Goal: Task Accomplishment & Management: Use online tool/utility

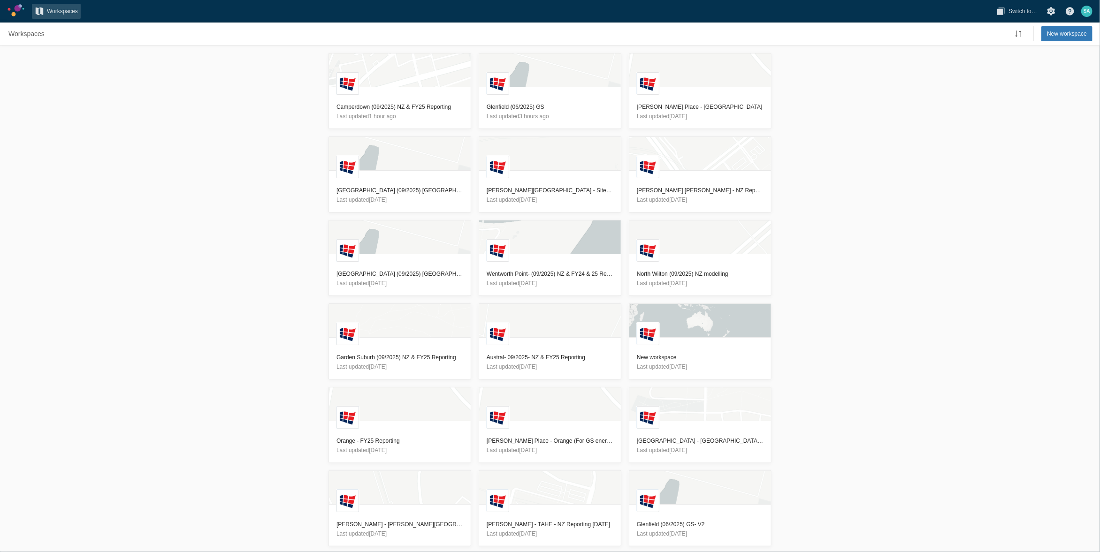
click at [241, 220] on div "L Camperdown (09/2025) NZ & FY25 Reporting Last updated 1 hour ago L Glenfield …" at bounding box center [550, 299] width 1100 height 507
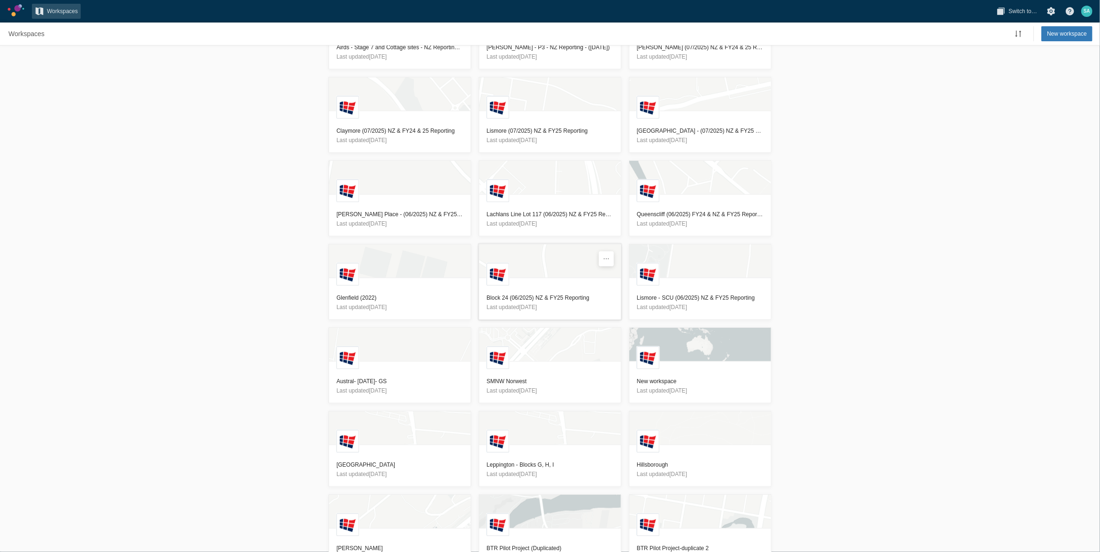
click at [525, 297] on h3 "Block 24 (06/2025) NZ & FY25 Reporting" at bounding box center [550, 297] width 127 height 9
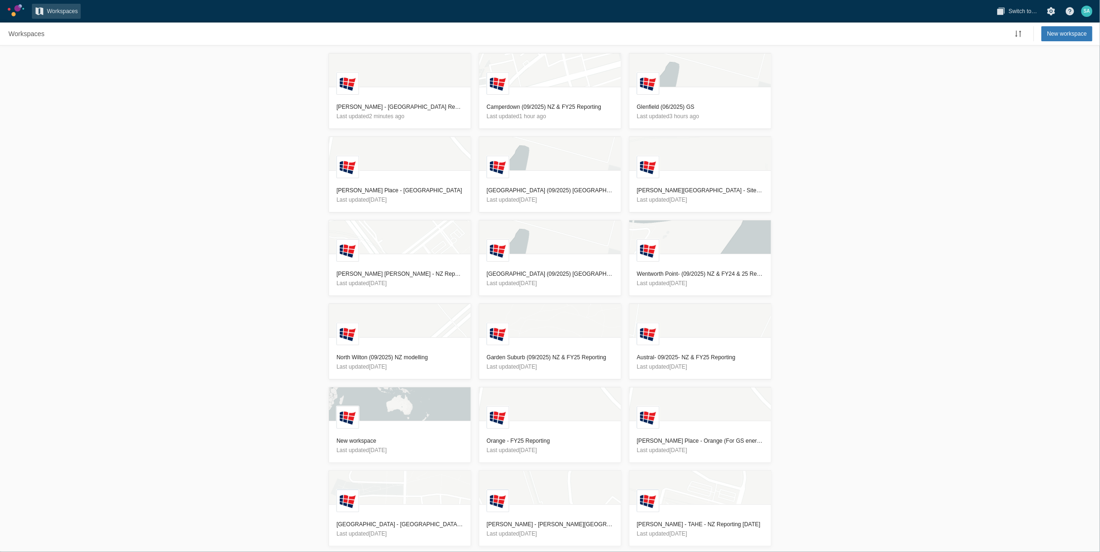
click at [274, 235] on div "L Ed Park - NZ Reporting - 30/09/2025 Last updated 2 minutes ago L Camperdown (…" at bounding box center [550, 299] width 1100 height 507
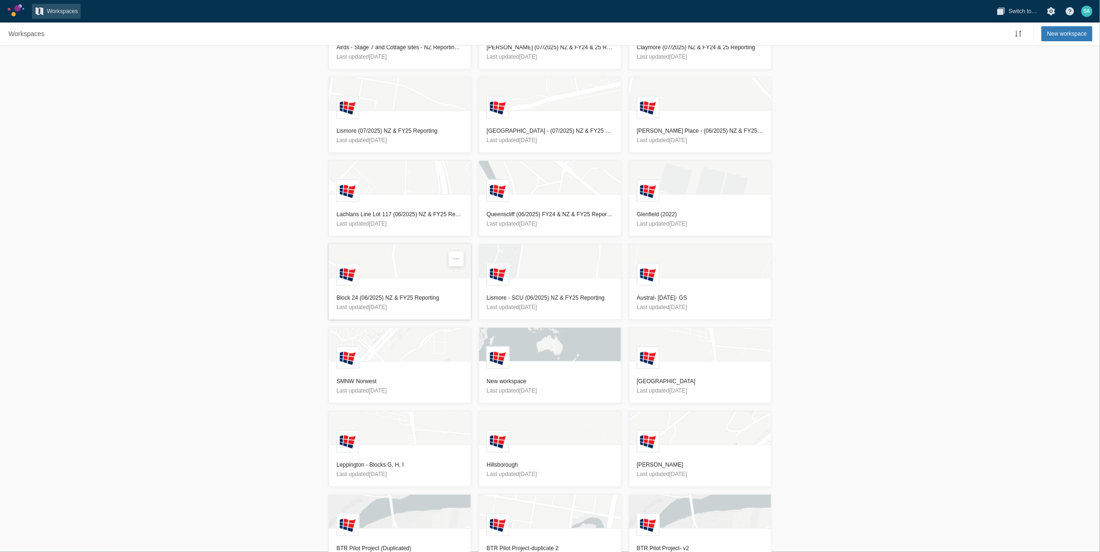
click at [370, 298] on h3 "Block 24 (06/2025) NZ & FY25 Reporting" at bounding box center [399, 297] width 127 height 9
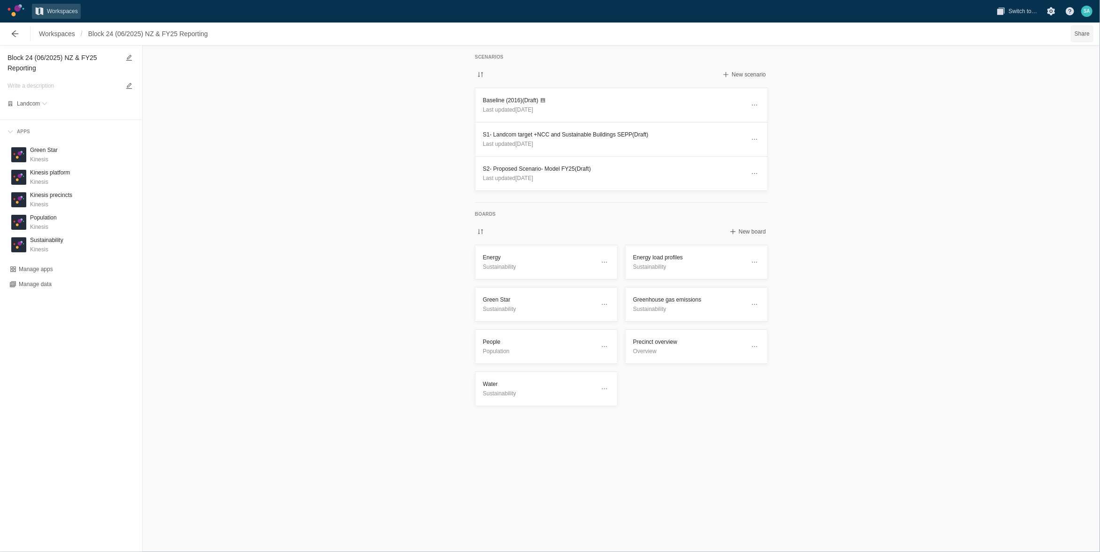
click at [1080, 34] on span "Share" at bounding box center [1081, 33] width 15 height 9
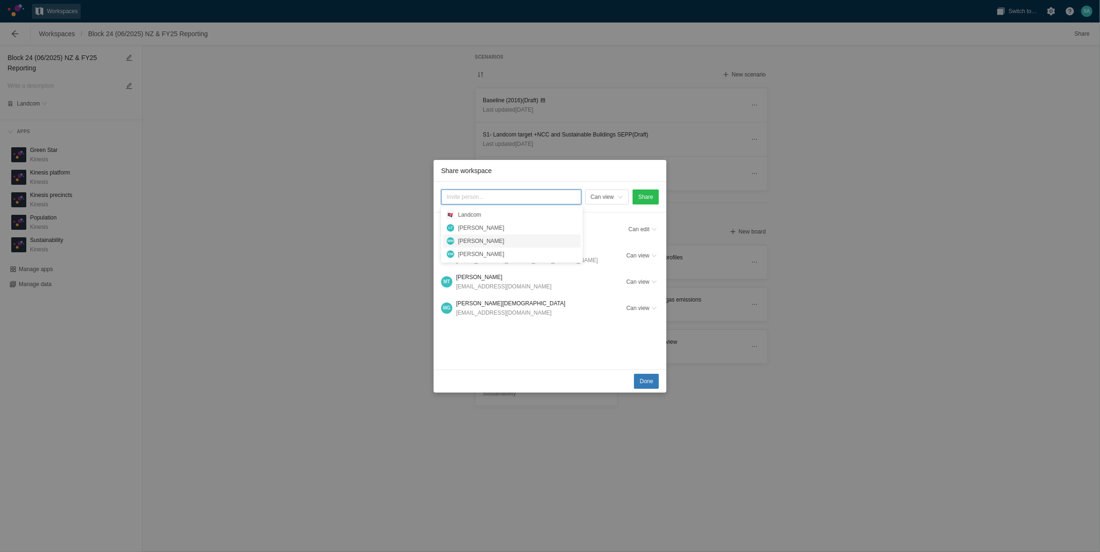
click at [502, 332] on div "Can view Share S A Samaneh Arasteh (You) sarasteh@landcom.nsw.gov.au Can edit M…" at bounding box center [550, 276] width 233 height 188
click at [653, 253] on span "Share workspace" at bounding box center [654, 256] width 6 height 6
click at [597, 300] on div "Remove access" at bounding box center [610, 301] width 94 height 13
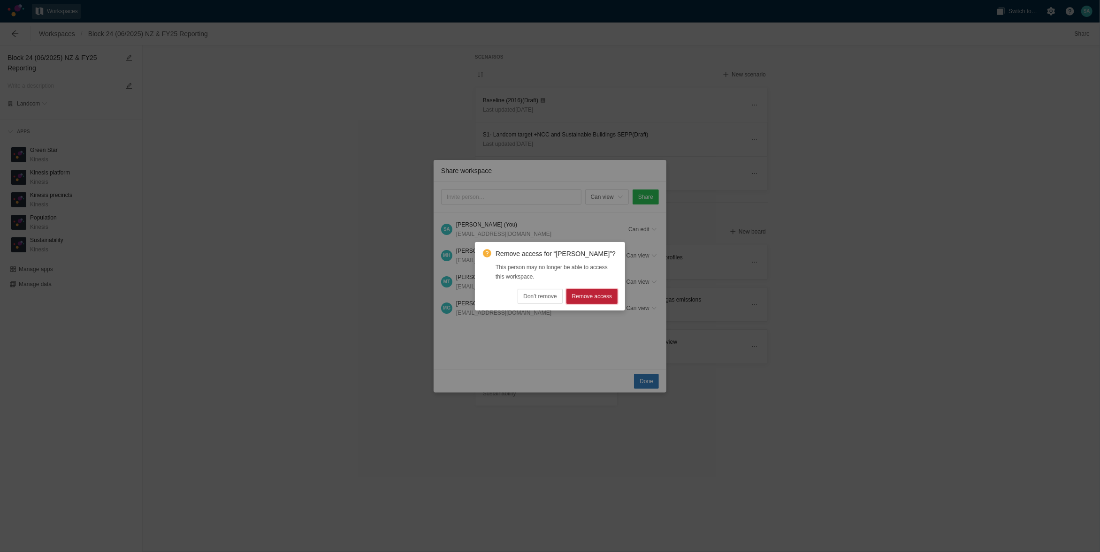
click at [603, 296] on span "Remove access" at bounding box center [592, 296] width 40 height 9
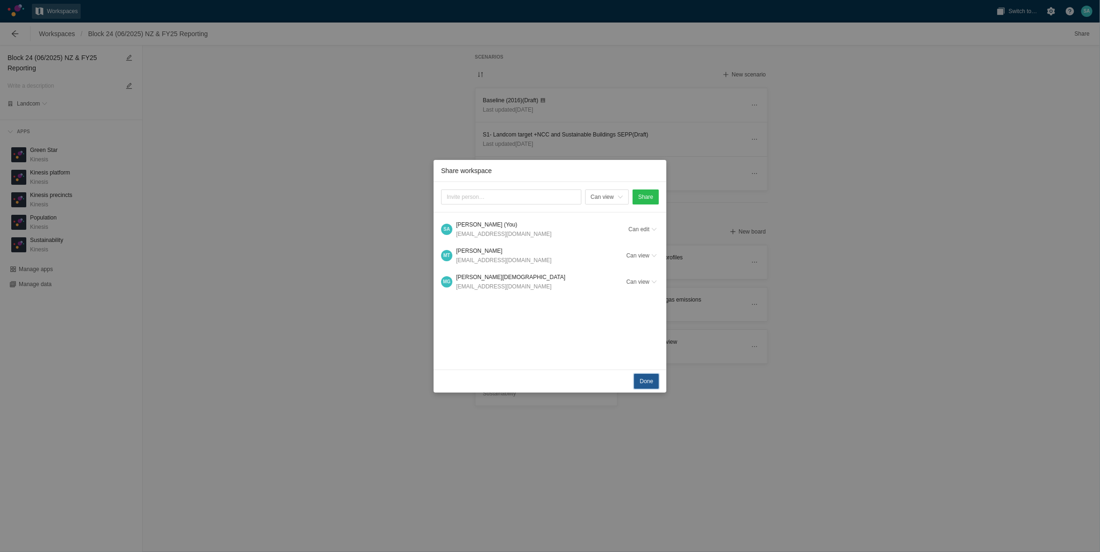
click at [641, 382] on span "Done" at bounding box center [646, 381] width 14 height 9
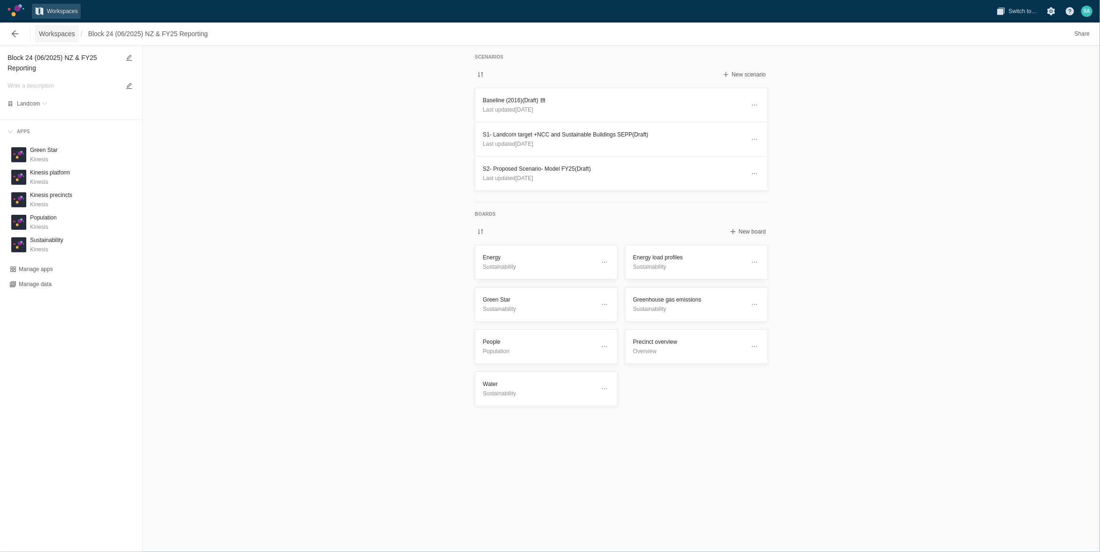
click at [49, 38] on span "Workspaces" at bounding box center [57, 33] width 36 height 9
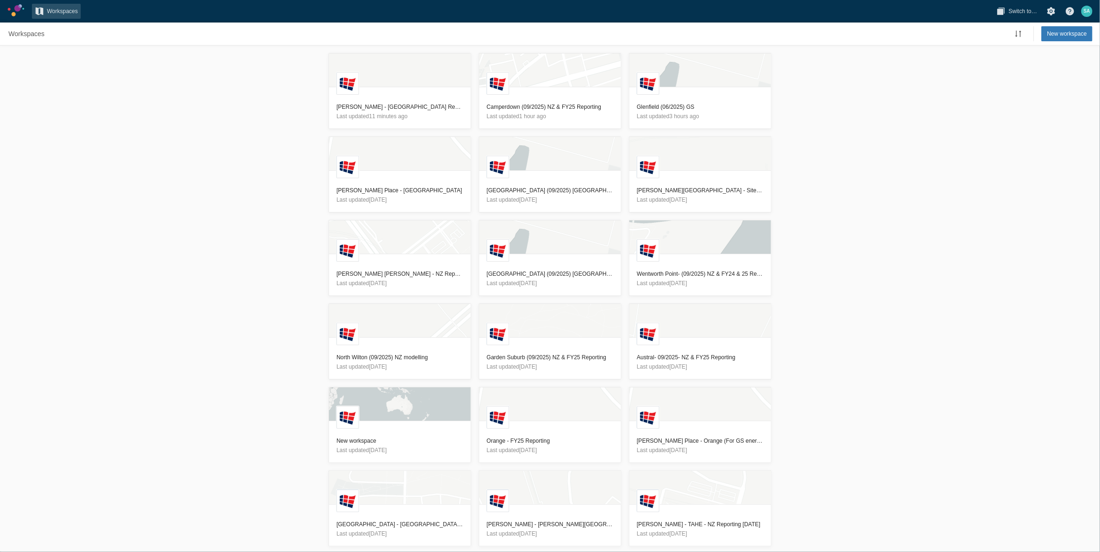
click at [889, 246] on div "L Ed Park - NZ Reporting - 30/09/2025 Last updated 11 minutes ago L Camperdown …" at bounding box center [550, 299] width 1100 height 507
click at [856, 385] on div "L Ed Park - NZ Reporting - 30/09/2025 Last updated 11 minutes ago L Camperdown …" at bounding box center [550, 299] width 1100 height 507
click at [957, 183] on div "L Ed Park - NZ Reporting - 30/09/2025 Last updated 11 minutes ago L Camperdown …" at bounding box center [550, 299] width 1100 height 507
click at [233, 190] on div "L Ed Park - NZ Reporting - 30/09/2025 Last updated 11 minutes ago L Camperdown …" at bounding box center [550, 299] width 1100 height 507
click at [656, 109] on h3 "Glenfield (06/2025) GS" at bounding box center [700, 106] width 127 height 9
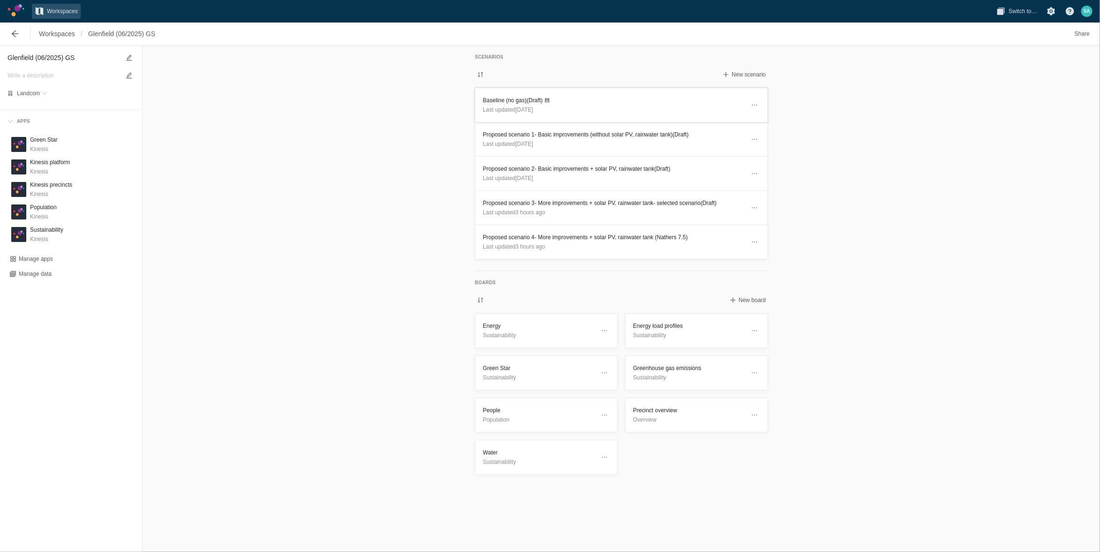
click at [513, 101] on h3 "Baseline (no gas) (Draft)" at bounding box center [614, 100] width 262 height 9
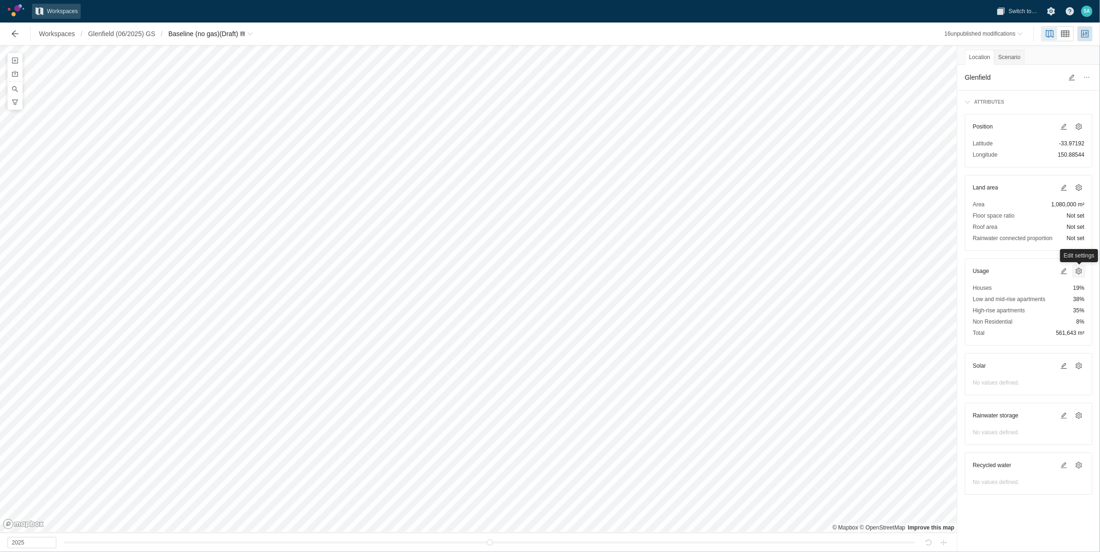
click at [1079, 267] on span at bounding box center [1079, 271] width 8 height 8
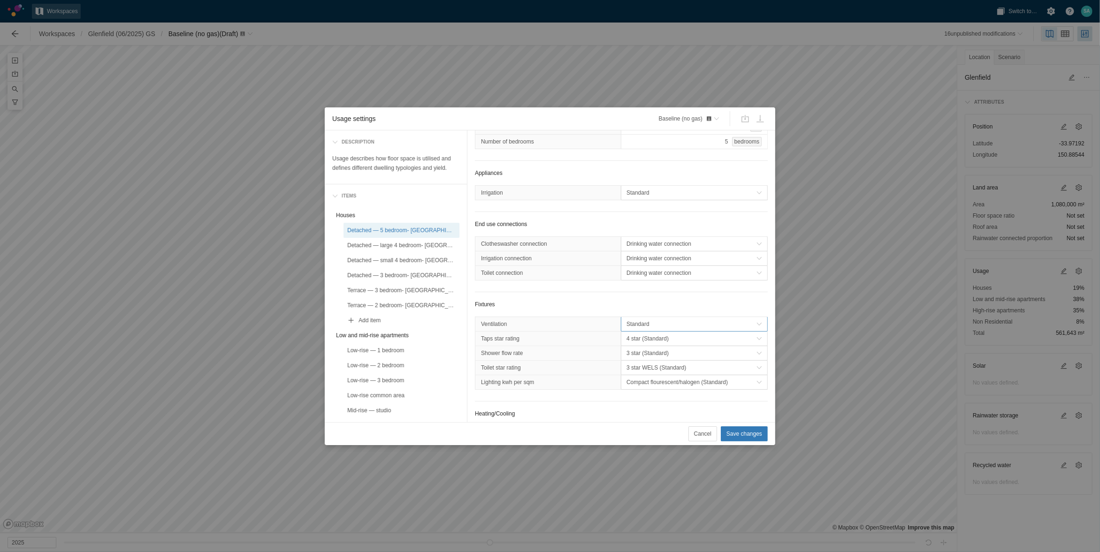
scroll to position [176, 0]
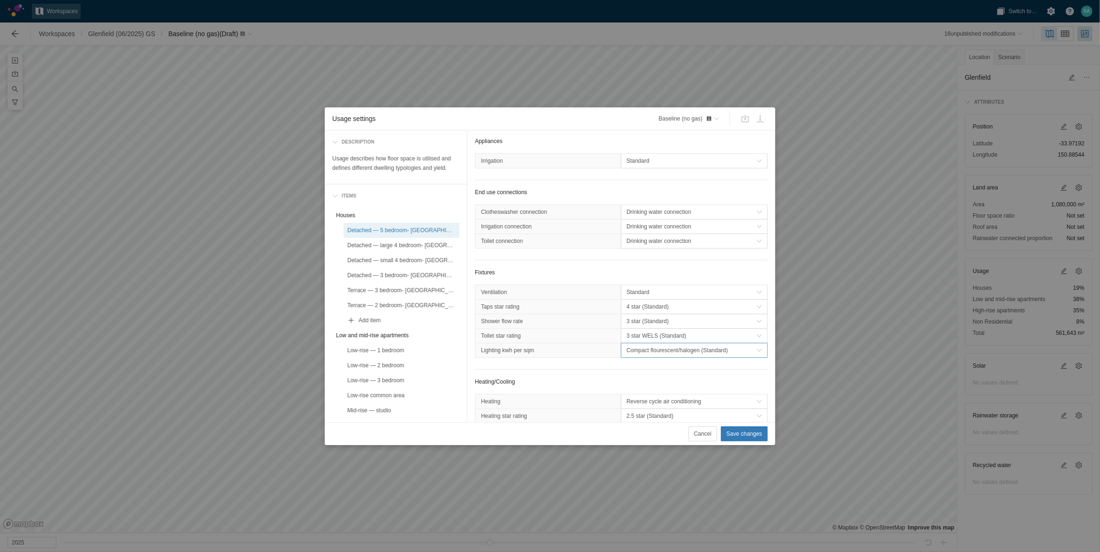
click at [656, 354] on span "Compact flourescent/halogen (Standard)" at bounding box center [691, 350] width 130 height 9
click at [636, 380] on div "LEDs (Efficient)" at bounding box center [687, 383] width 139 height 13
click at [426, 244] on div "Detached — large 4 bedroom- [GEOGRAPHIC_DATA]" at bounding box center [401, 245] width 108 height 9
click at [633, 354] on span "Compact flourescent/halogen (Standard)" at bounding box center [691, 350] width 130 height 9
click at [631, 377] on div "LEDs (Efficient)" at bounding box center [687, 383] width 139 height 13
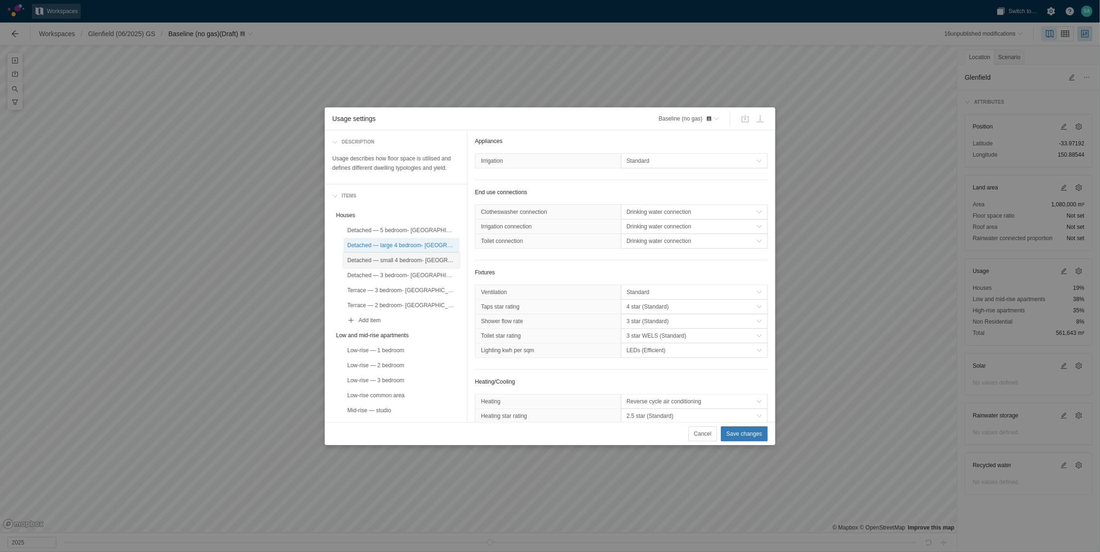
click at [425, 259] on div "Detached — small 4 bedroom- [GEOGRAPHIC_DATA]" at bounding box center [401, 260] width 108 height 9
click at [658, 353] on span "Compact flourescent/halogen (Standard)" at bounding box center [691, 350] width 130 height 9
click at [647, 379] on div "LEDs (Efficient)" at bounding box center [687, 383] width 139 height 13
click at [419, 275] on div "Detached — 3 bedroom- [GEOGRAPHIC_DATA]" at bounding box center [401, 275] width 108 height 9
click at [626, 349] on span "Compact flourescent/halogen (Standard)" at bounding box center [691, 350] width 130 height 9
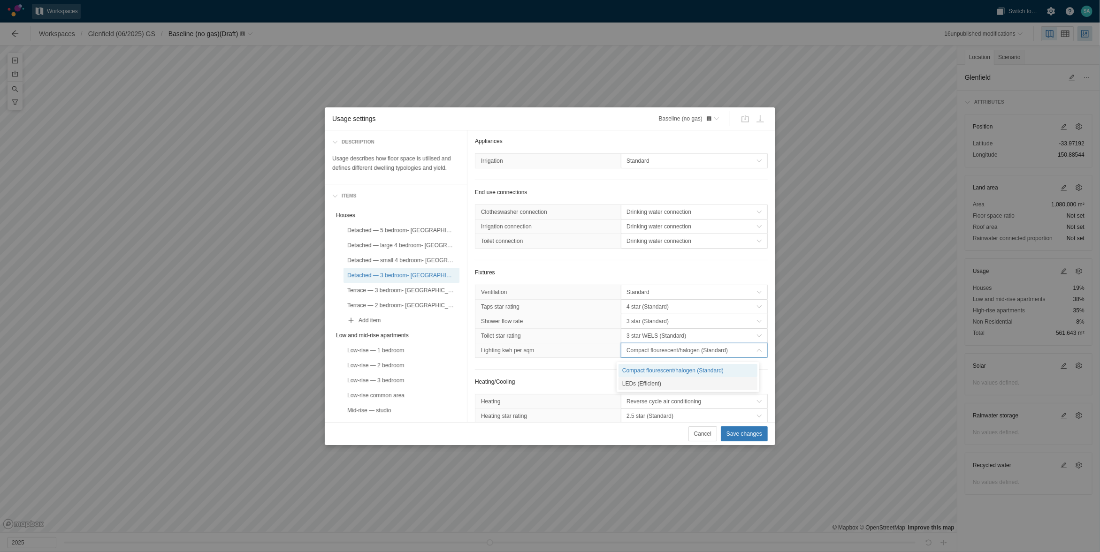
click at [631, 383] on div "LEDs (Efficient)" at bounding box center [687, 383] width 139 height 13
click at [424, 290] on div "Terrace — 3 bedroom- [GEOGRAPHIC_DATA]" at bounding box center [401, 290] width 108 height 9
click at [644, 355] on span "Compact flourescent/halogen (Standard)" at bounding box center [691, 350] width 130 height 9
click at [637, 380] on div "LEDs (Efficient)" at bounding box center [687, 383] width 139 height 13
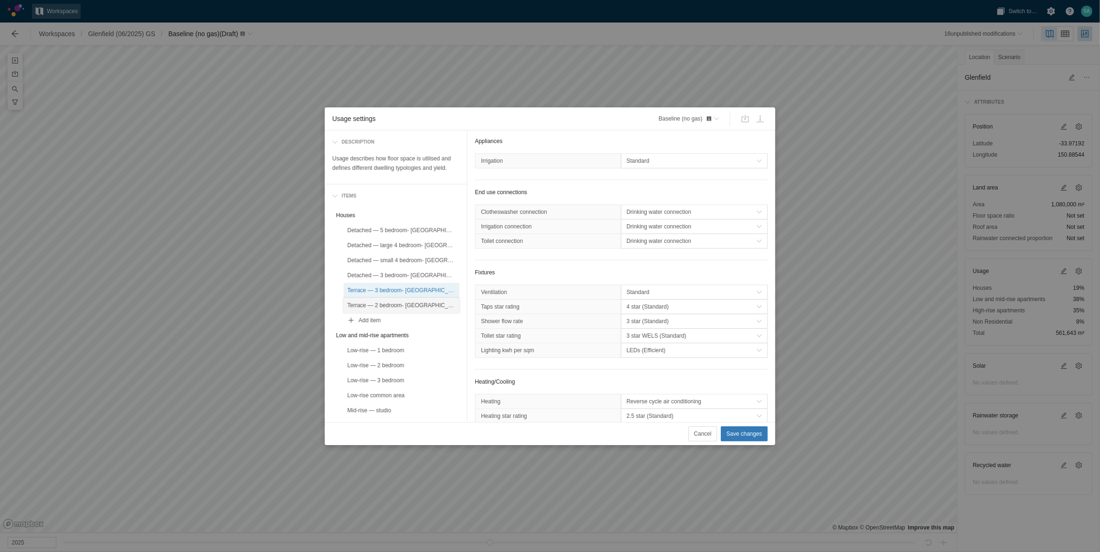
click at [414, 301] on div "Terrace — 2 bedroom- [GEOGRAPHIC_DATA]" at bounding box center [401, 305] width 108 height 9
click at [626, 350] on span "Compact flourescent/halogen (Standard)" at bounding box center [691, 350] width 130 height 9
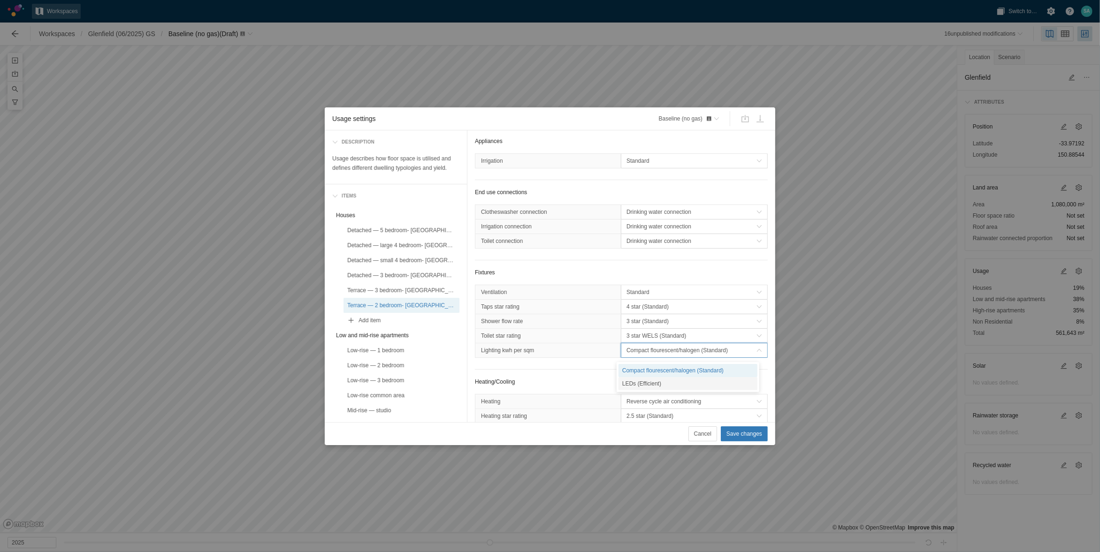
click at [634, 383] on div "LEDs (Efficient)" at bounding box center [687, 383] width 139 height 13
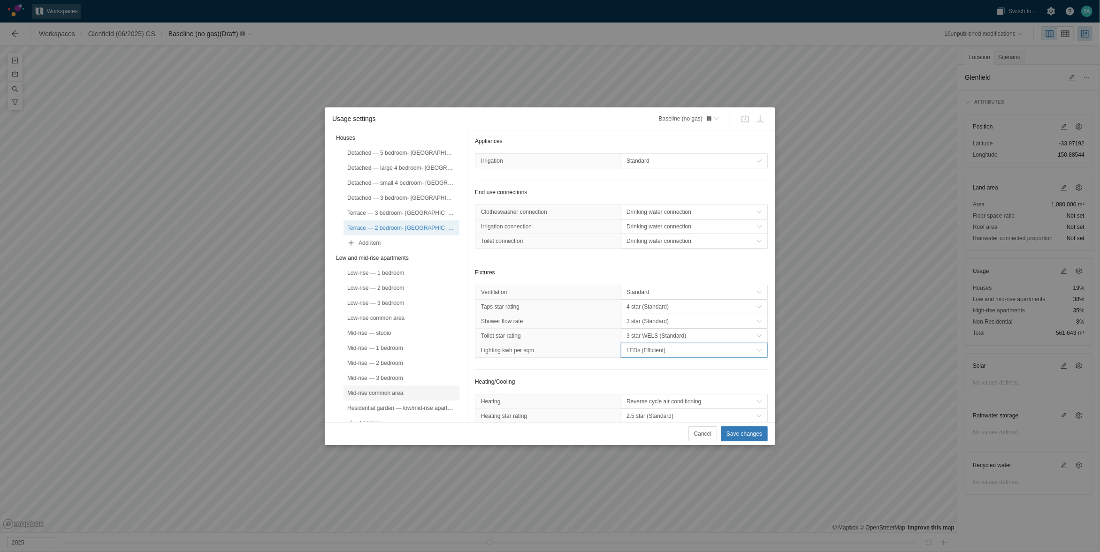
scroll to position [59, 0]
click at [397, 291] on div "Low-rise — 1 bedroom" at bounding box center [401, 291] width 108 height 9
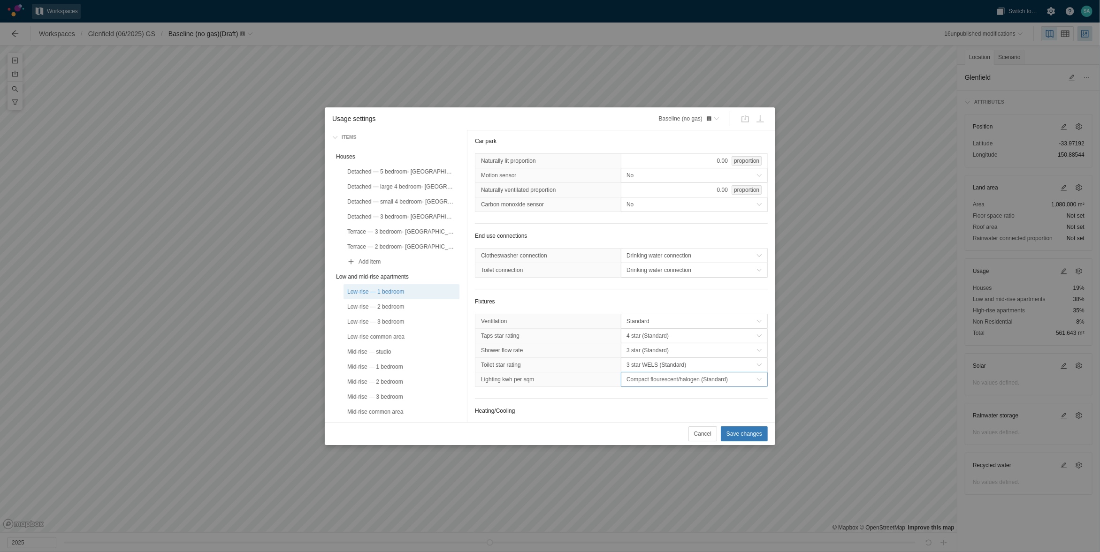
click at [656, 384] on span "Compact flourescent/halogen (Standard)" at bounding box center [691, 379] width 130 height 9
click at [641, 410] on div "LEDs (Efficient)" at bounding box center [687, 412] width 139 height 13
click at [417, 306] on div "Low-rise — 2 bedroom" at bounding box center [401, 306] width 108 height 9
click at [648, 384] on span "Compact flourescent/halogen (Standard)" at bounding box center [691, 379] width 130 height 9
click at [648, 408] on div "LEDs (Efficient)" at bounding box center [687, 412] width 139 height 13
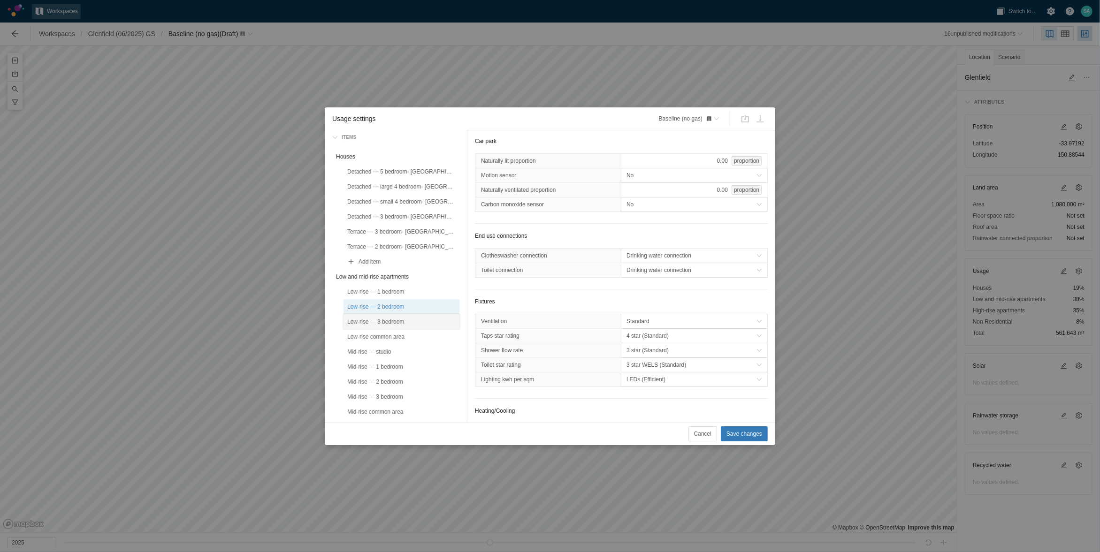
click at [419, 323] on div "Low-rise — 3 bedroom" at bounding box center [401, 321] width 108 height 9
click at [637, 382] on span "Compact flourescent/halogen (Standard)" at bounding box center [691, 379] width 130 height 9
click at [641, 410] on div "LEDs (Efficient)" at bounding box center [687, 412] width 139 height 13
click at [403, 337] on div "Low-rise common area" at bounding box center [401, 336] width 108 height 9
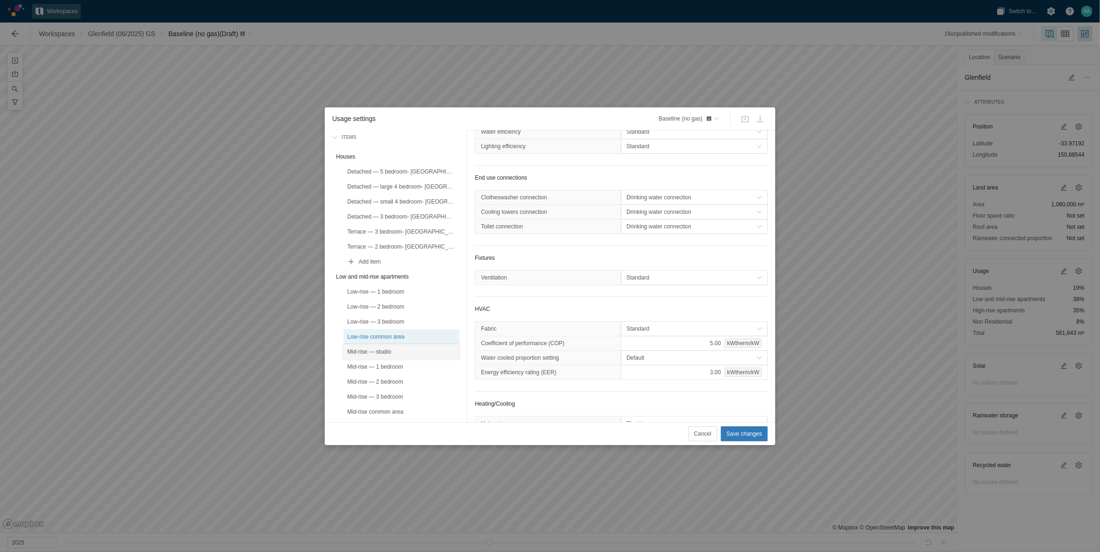
click at [399, 349] on div "Mid-rise — studio" at bounding box center [401, 351] width 108 height 9
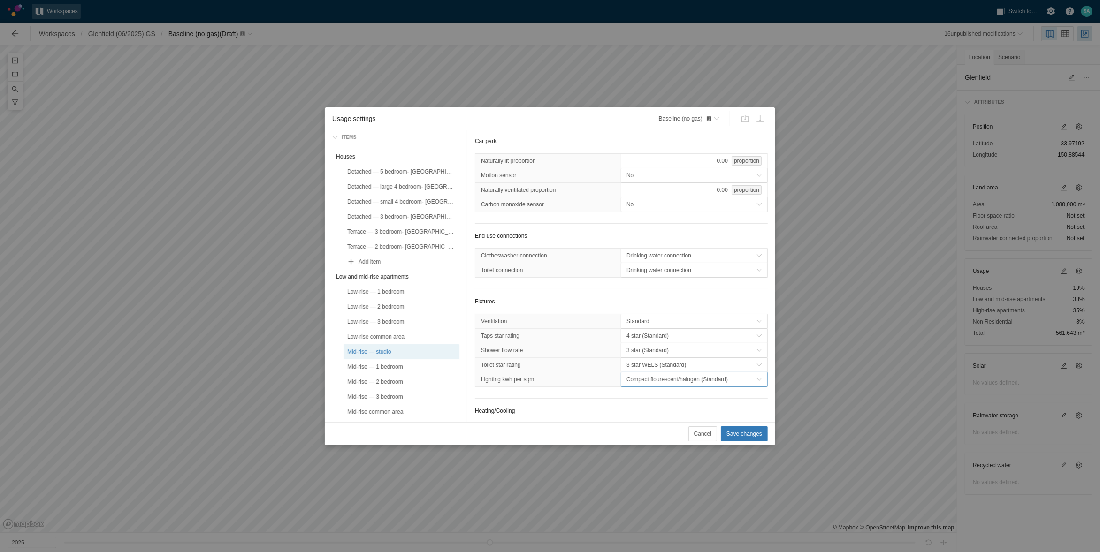
click at [667, 383] on span "Compact flourescent/halogen (Standard)" at bounding box center [691, 379] width 130 height 9
drag, startPoint x: 641, startPoint y: 410, endPoint x: 636, endPoint y: 410, distance: 5.2
click at [641, 410] on div "LEDs (Efficient)" at bounding box center [687, 412] width 139 height 13
click at [400, 365] on div "Mid-rise — 1 bedroom" at bounding box center [401, 366] width 108 height 9
click at [628, 379] on span "Compact flourescent/halogen (Standard)" at bounding box center [691, 379] width 130 height 9
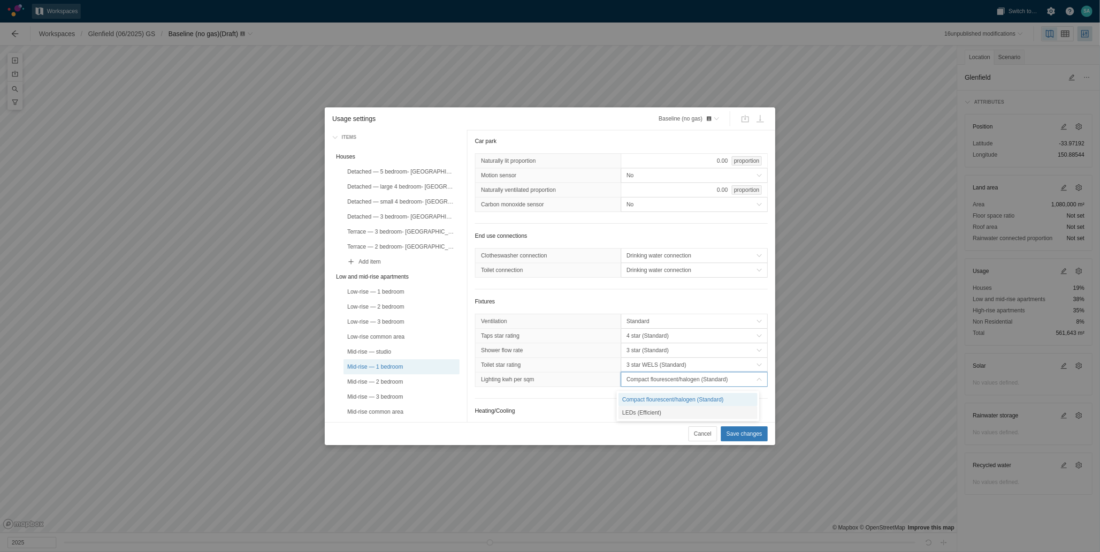
click at [627, 407] on div "LEDs (Efficient)" at bounding box center [687, 412] width 139 height 13
click at [394, 378] on div "Mid-rise — 2 bedroom" at bounding box center [401, 381] width 108 height 9
click at [633, 384] on span "Compact flourescent/halogen (Standard)" at bounding box center [691, 379] width 130 height 9
click at [637, 413] on div "LEDs (Efficient)" at bounding box center [687, 412] width 139 height 13
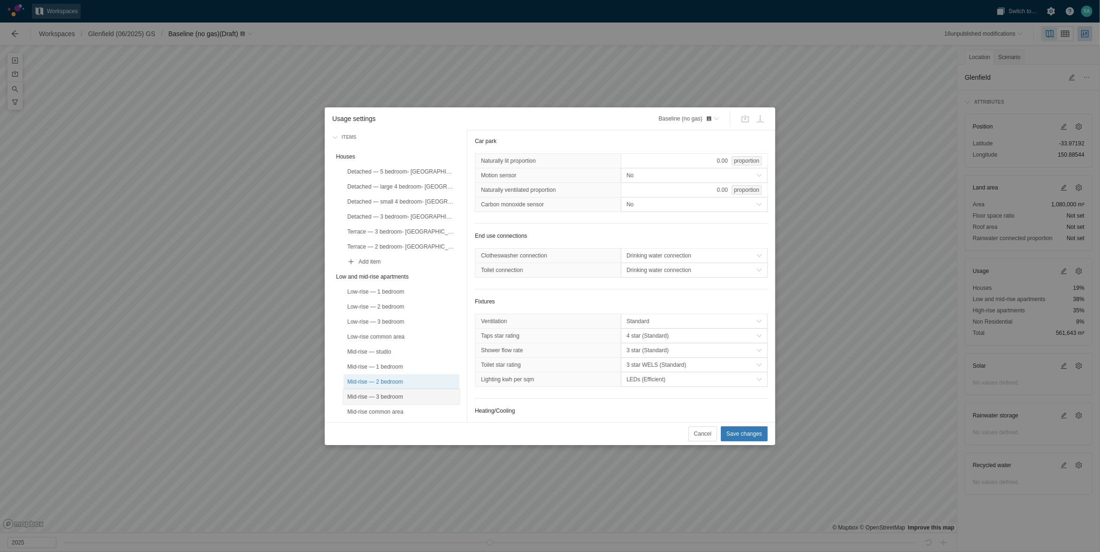
drag, startPoint x: 386, startPoint y: 395, endPoint x: 406, endPoint y: 396, distance: 20.7
click at [386, 395] on div "Mid-rise — 3 bedroom" at bounding box center [401, 396] width 108 height 9
click at [640, 384] on span "Compact flourescent/halogen (Standard)" at bounding box center [691, 379] width 130 height 9
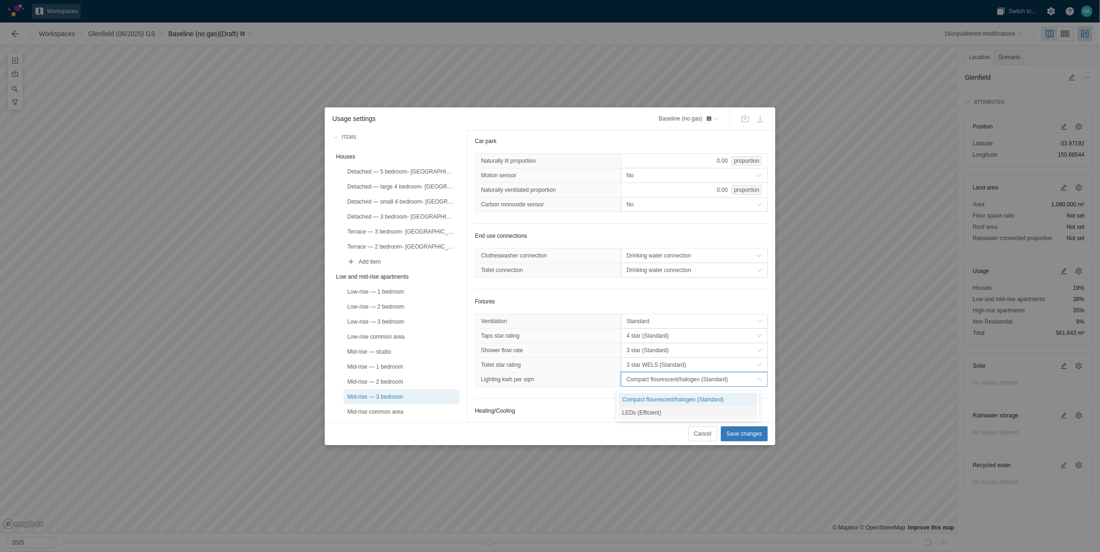
click at [641, 407] on div "LEDs (Efficient)" at bounding box center [687, 412] width 139 height 13
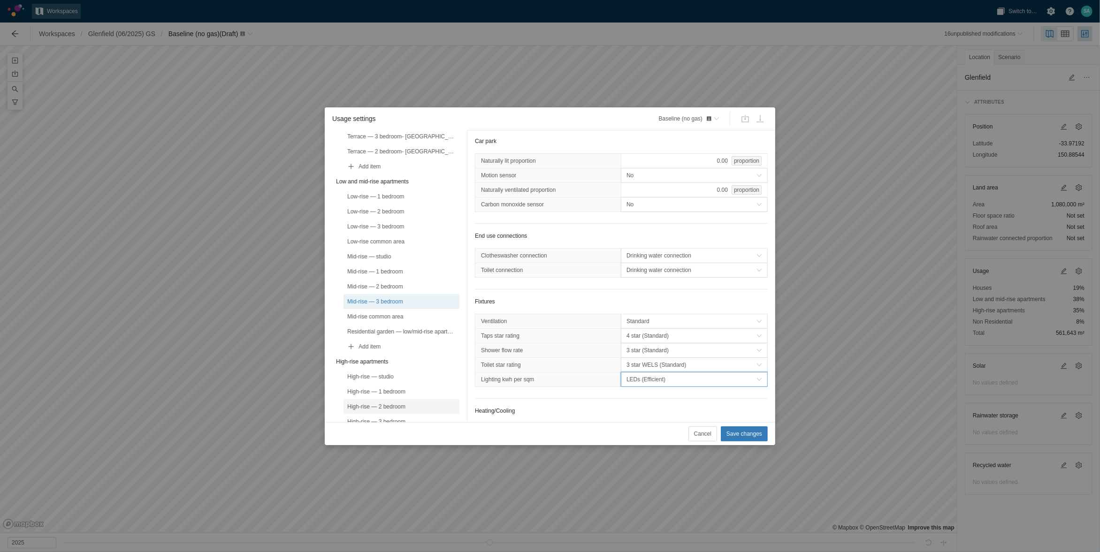
scroll to position [176, 0]
click at [399, 353] on div "High-rise — studio" at bounding box center [401, 354] width 108 height 9
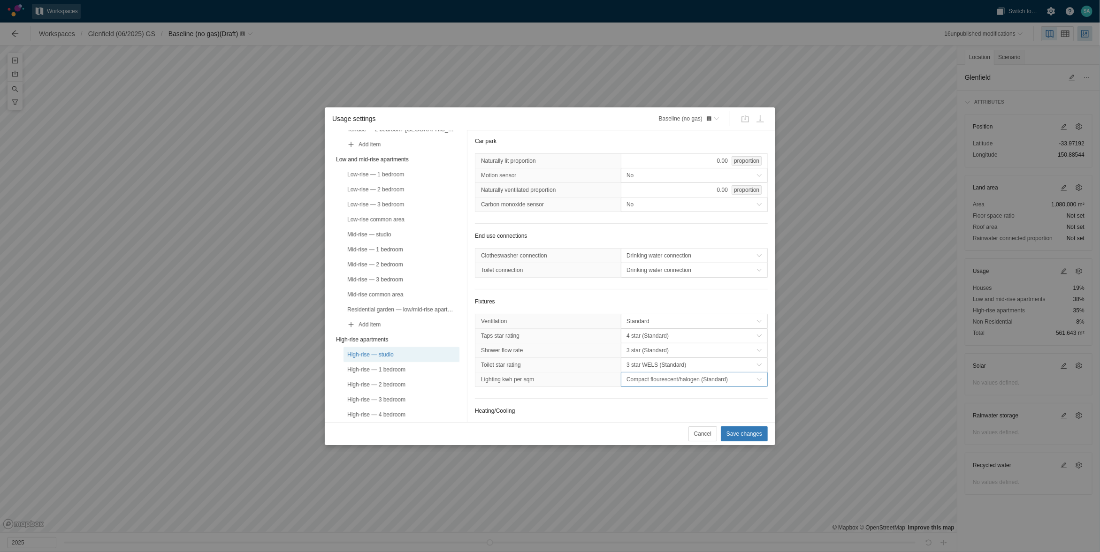
click at [659, 384] on span "Compact flourescent/halogen (Standard)" at bounding box center [691, 379] width 130 height 9
drag, startPoint x: 637, startPoint y: 410, endPoint x: 597, endPoint y: 407, distance: 39.5
click at [637, 411] on div "LEDs (Efficient)" at bounding box center [687, 412] width 139 height 13
click at [406, 371] on div "High-rise — 1 bedroom" at bounding box center [401, 369] width 108 height 9
click at [634, 379] on span "Compact flourescent/halogen (Standard)" at bounding box center [691, 379] width 130 height 9
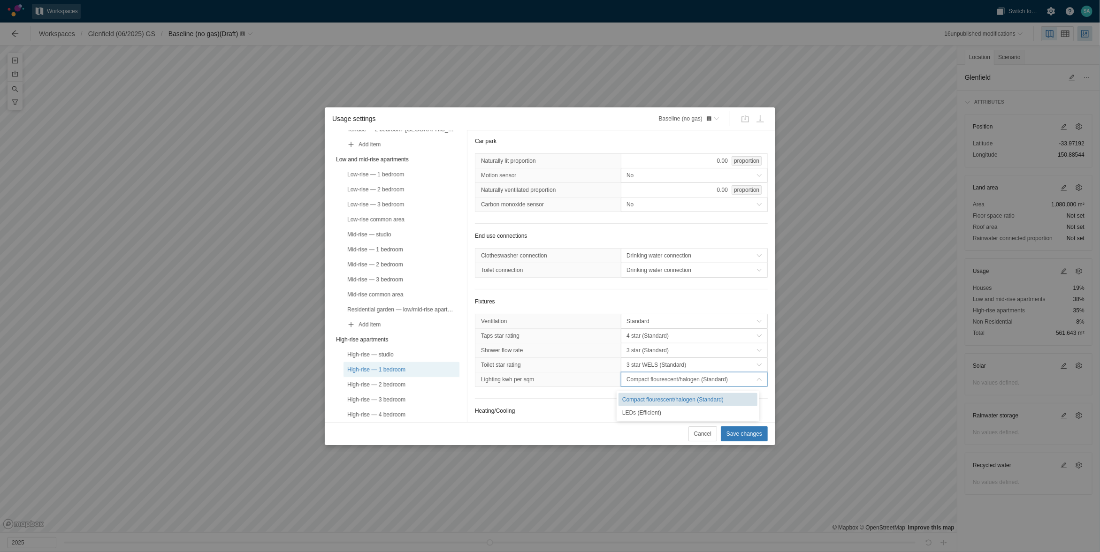
click at [631, 409] on div "LEDs (Efficient)" at bounding box center [687, 412] width 139 height 13
click at [403, 380] on div "High-rise — 2 bedroom" at bounding box center [401, 384] width 108 height 9
click at [631, 379] on span "Compact flourescent/halogen (Standard)" at bounding box center [691, 379] width 130 height 9
click at [632, 411] on div "LEDs (Efficient)" at bounding box center [687, 412] width 139 height 13
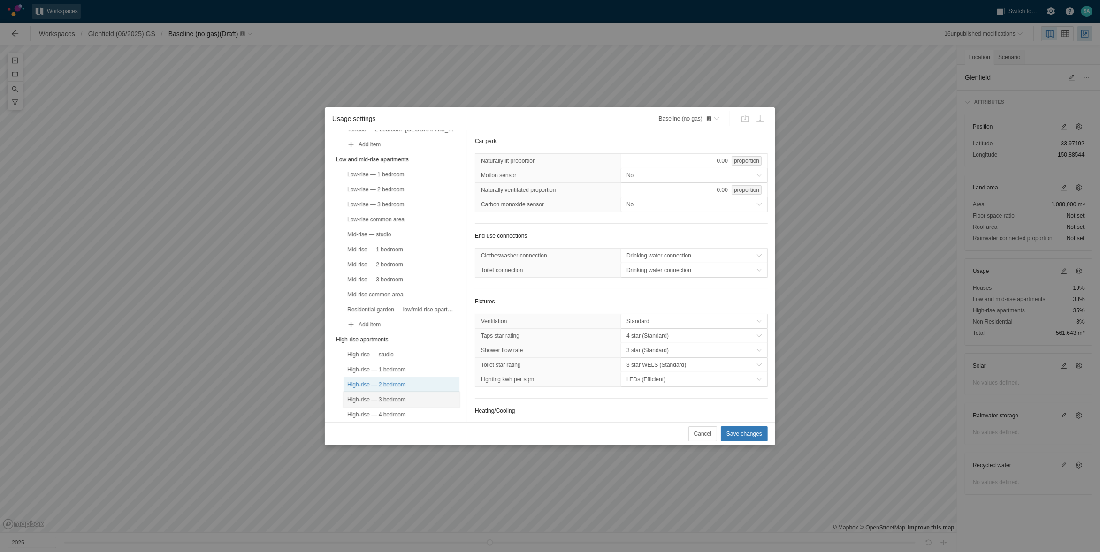
click at [396, 396] on div "High-rise — 3 bedroom" at bounding box center [401, 399] width 108 height 9
click at [634, 380] on span "Compact flourescent/halogen (Standard)" at bounding box center [691, 379] width 130 height 9
click at [639, 413] on div "LEDs (Efficient)" at bounding box center [687, 412] width 139 height 13
click at [404, 414] on div "High-rise — 4 bedroom" at bounding box center [401, 414] width 108 height 9
click at [637, 380] on span "Compact flourescent/halogen (Standard)" at bounding box center [691, 379] width 130 height 9
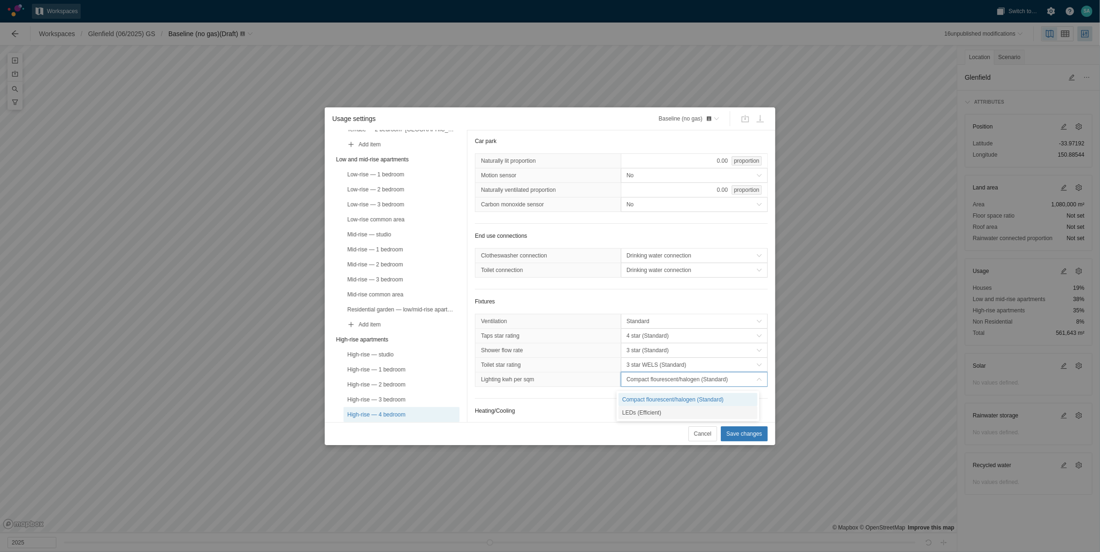
click at [639, 412] on div "LEDs (Efficient)" at bounding box center [687, 412] width 139 height 13
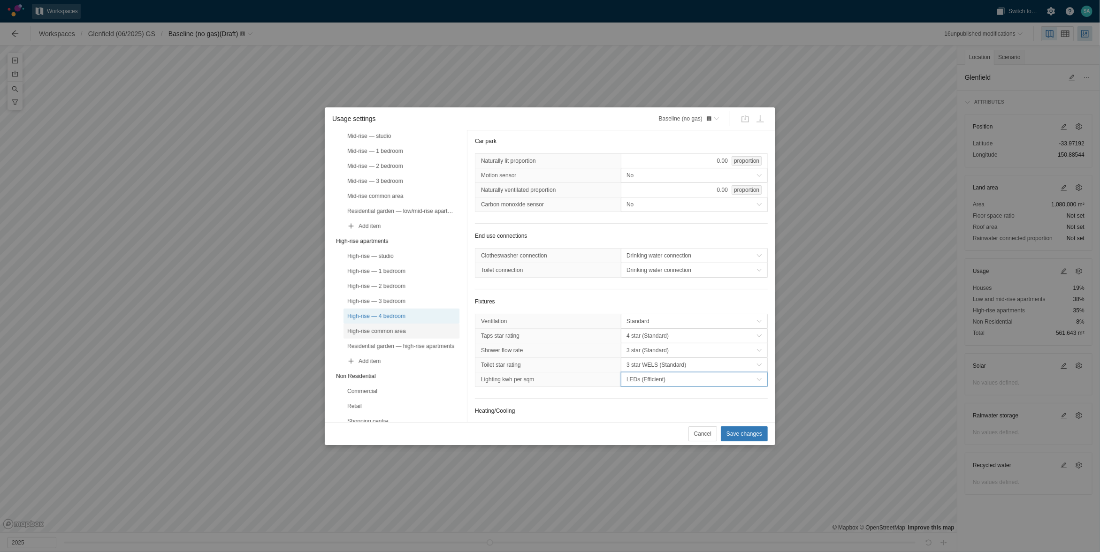
scroll to position [293, 0]
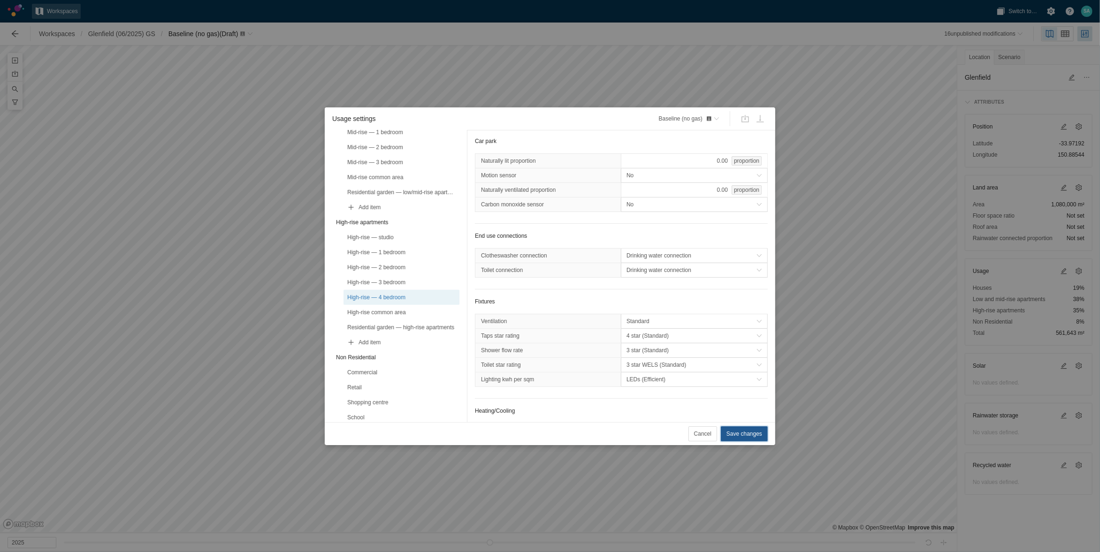
click at [757, 433] on span "Save changes" at bounding box center [744, 433] width 36 height 9
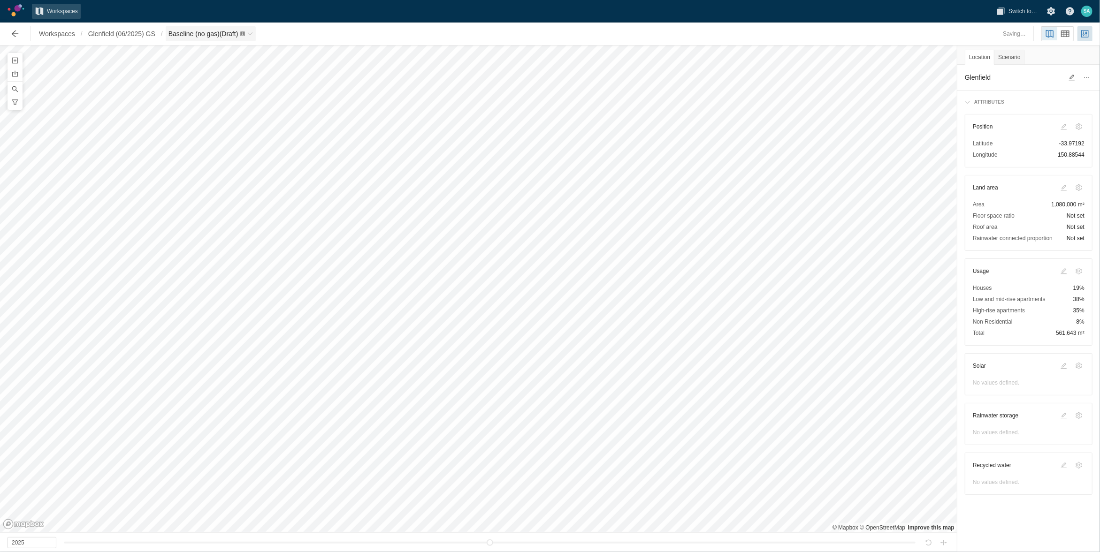
click at [249, 33] on span "Baseline (no gas) (Draft)" at bounding box center [211, 33] width 91 height 15
click at [193, 164] on link "Green Star" at bounding box center [216, 167] width 94 height 13
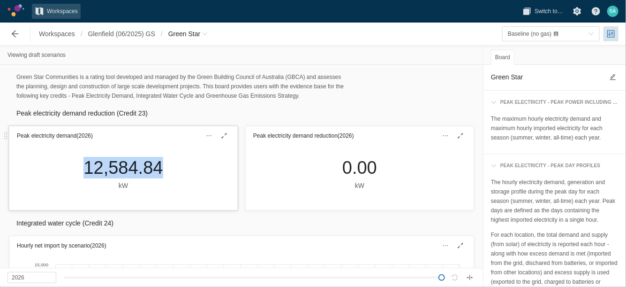
drag, startPoint x: 77, startPoint y: 171, endPoint x: 159, endPoint y: 173, distance: 81.2
click at [159, 173] on div "12,584.84 kW" at bounding box center [123, 174] width 94 height 34
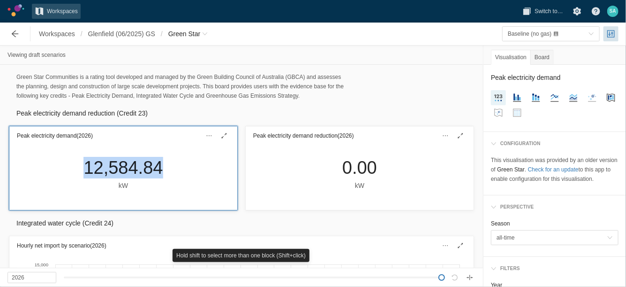
drag, startPoint x: 159, startPoint y: 173, endPoint x: 153, endPoint y: 170, distance: 6.3
copy div "12,584.84"
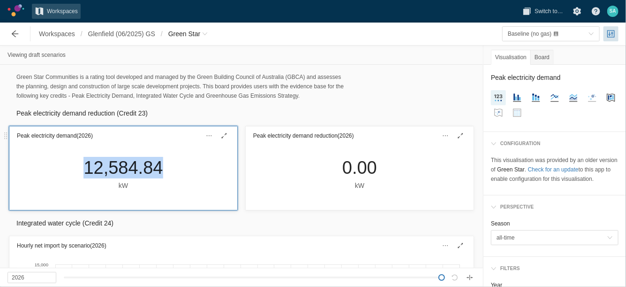
copy div "12,584.84"
click at [203, 31] on span "Breadcrumb" at bounding box center [205, 34] width 6 height 6
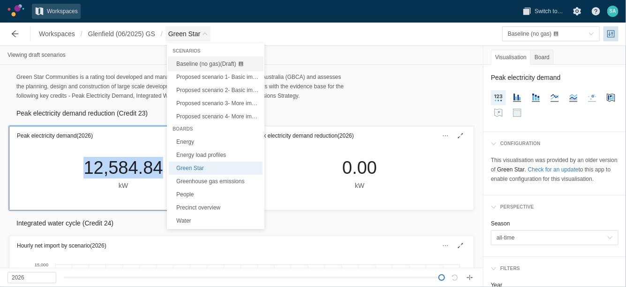
click at [218, 62] on span "Baseline (no gas) (Draft)" at bounding box center [206, 64] width 60 height 7
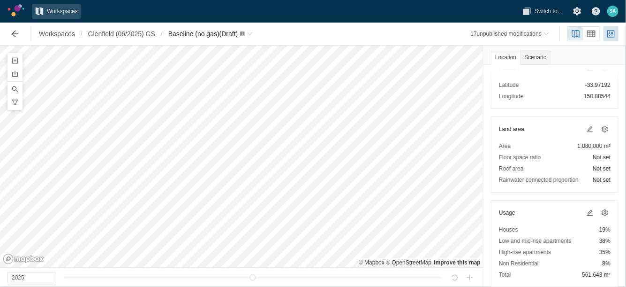
scroll to position [117, 0]
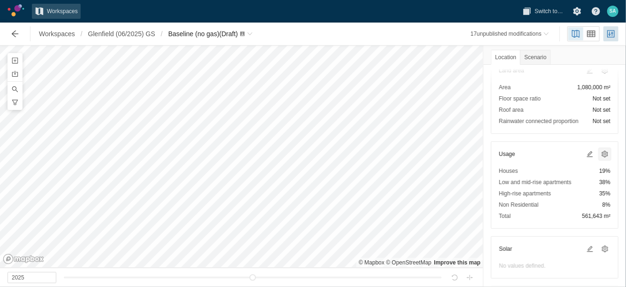
click at [601, 152] on span at bounding box center [605, 154] width 8 height 8
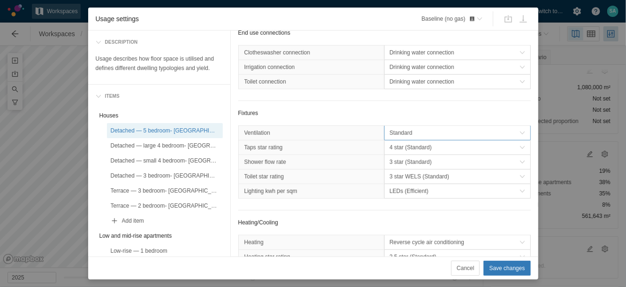
scroll to position [293, 0]
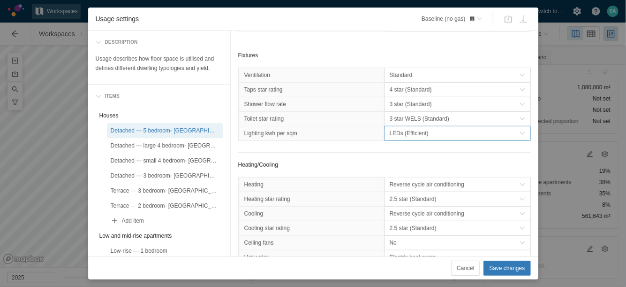
click at [405, 138] on span "LEDs (Efficient)" at bounding box center [455, 133] width 130 height 9
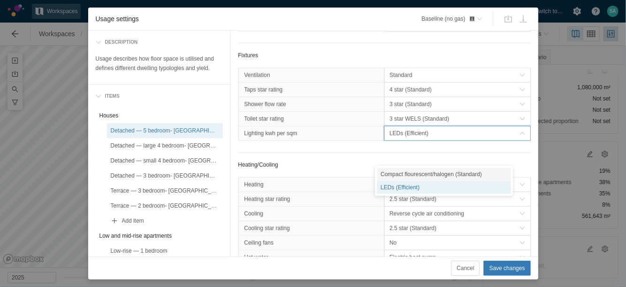
click at [405, 171] on div "Compact flourescent/halogen (Standard)" at bounding box center [444, 173] width 134 height 13
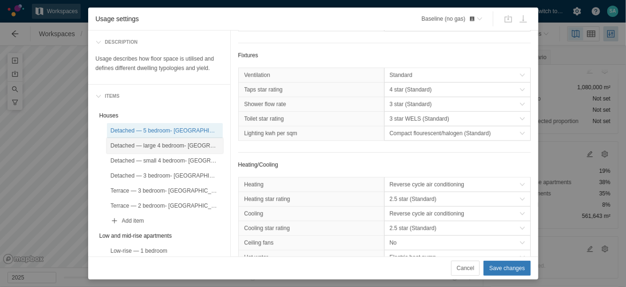
click at [195, 147] on div "Detached — large 4 bedroom- [GEOGRAPHIC_DATA]" at bounding box center [165, 145] width 108 height 9
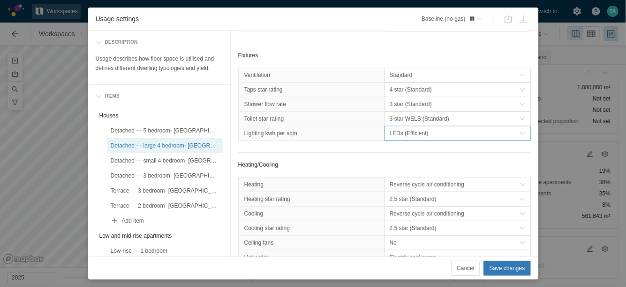
click at [399, 138] on span "LEDs (Efficient)" at bounding box center [455, 133] width 130 height 9
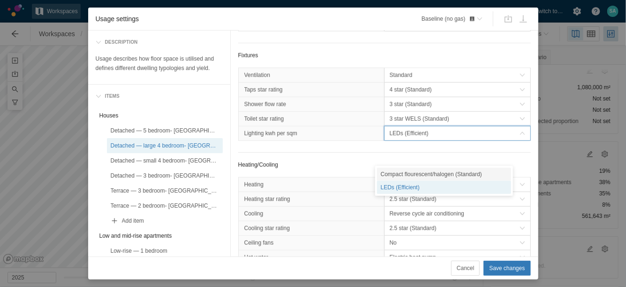
click at [398, 171] on div "Compact flourescent/halogen (Standard)" at bounding box center [444, 173] width 134 height 13
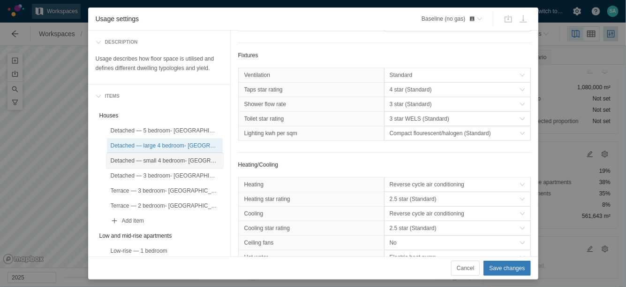
click at [203, 165] on div "Detached — small 4 bedroom- [GEOGRAPHIC_DATA]" at bounding box center [165, 160] width 116 height 15
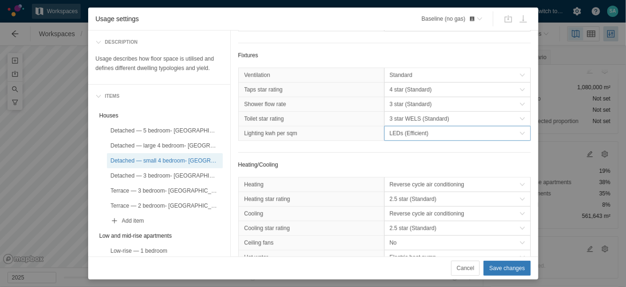
click at [404, 140] on span "LEDs (Efficient)" at bounding box center [458, 133] width 146 height 14
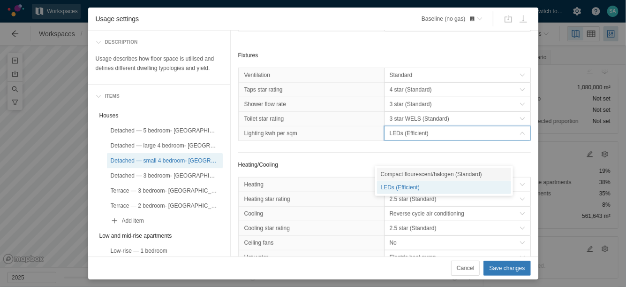
click at [400, 175] on div "Compact flourescent/halogen (Standard)" at bounding box center [444, 173] width 134 height 13
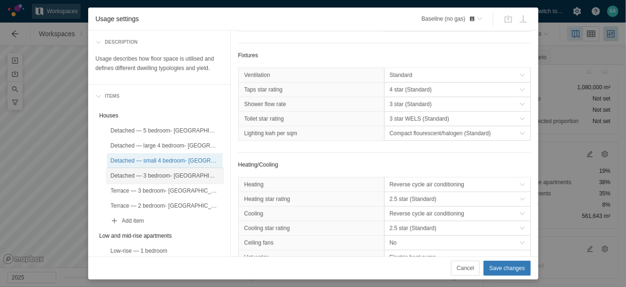
click at [169, 174] on div "Detached — 3 bedroom- [GEOGRAPHIC_DATA]" at bounding box center [165, 175] width 108 height 9
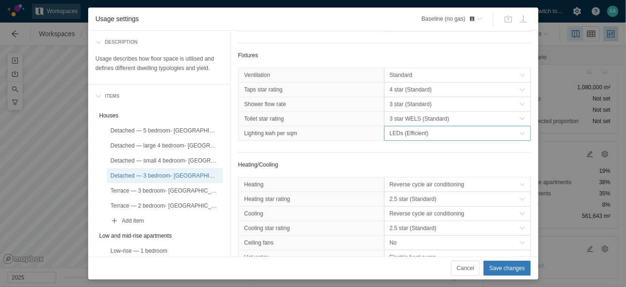
click at [395, 138] on span "LEDs (Efficient)" at bounding box center [455, 133] width 130 height 9
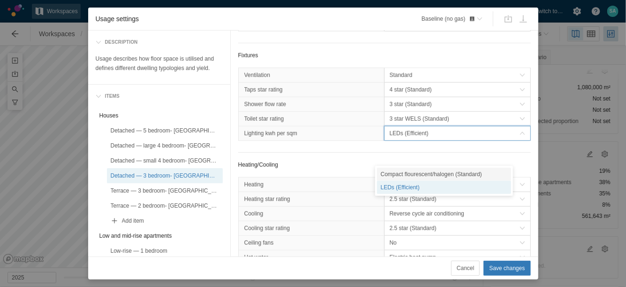
click at [398, 170] on div "Compact flourescent/halogen (Standard)" at bounding box center [444, 173] width 134 height 13
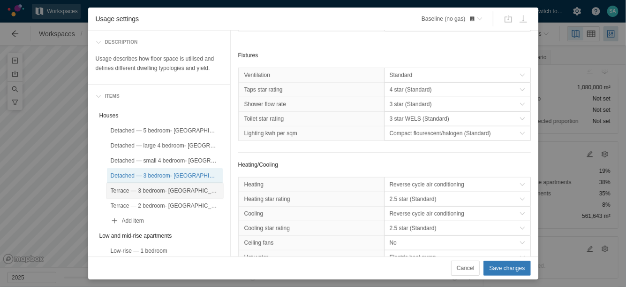
click at [181, 191] on div "Terrace — 3 bedroom- [GEOGRAPHIC_DATA]" at bounding box center [165, 190] width 108 height 9
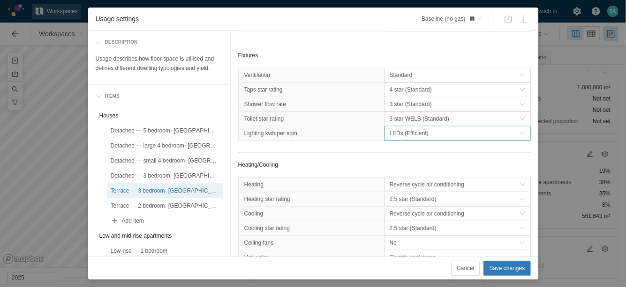
click at [419, 138] on span "LEDs (Efficient)" at bounding box center [455, 133] width 130 height 9
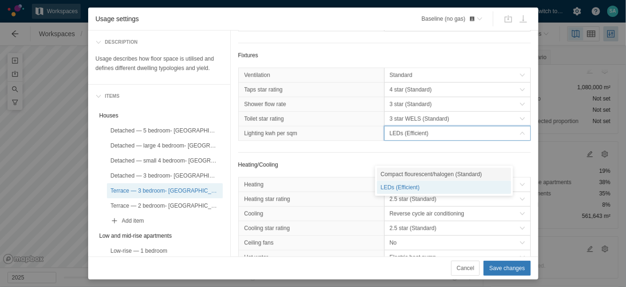
click at [392, 176] on div "Compact flourescent/halogen (Standard)" at bounding box center [444, 173] width 134 height 13
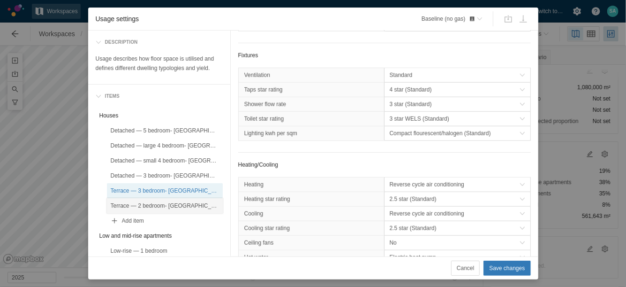
click at [187, 201] on div "Terrace — 2 bedroom- [GEOGRAPHIC_DATA]" at bounding box center [165, 205] width 108 height 9
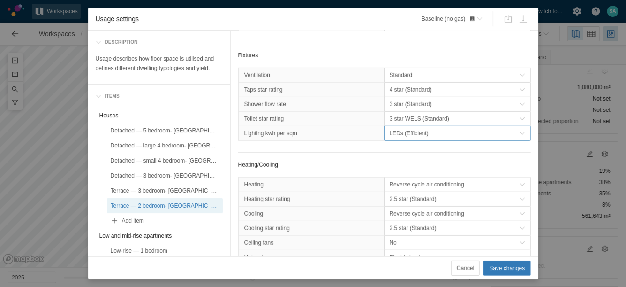
click at [405, 138] on span "LEDs (Efficient)" at bounding box center [455, 133] width 130 height 9
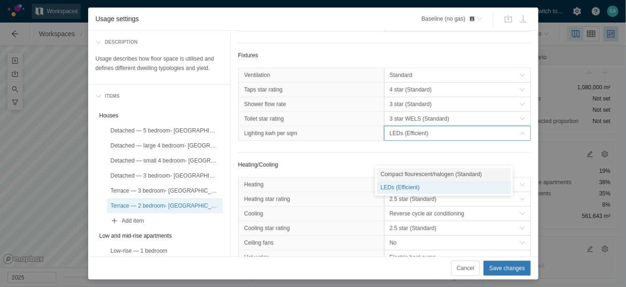
click at [397, 173] on div "Compact flourescent/halogen (Standard)" at bounding box center [444, 173] width 134 height 13
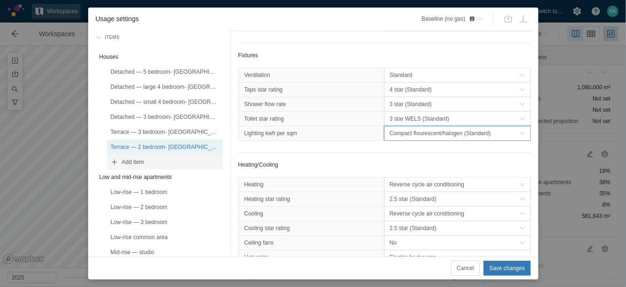
scroll to position [117, 0]
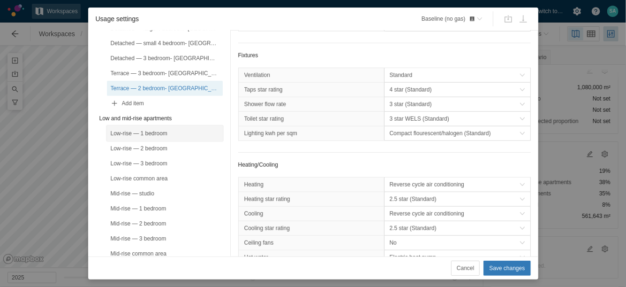
click at [172, 133] on div "Low-rise — 1 bedroom" at bounding box center [165, 133] width 108 height 9
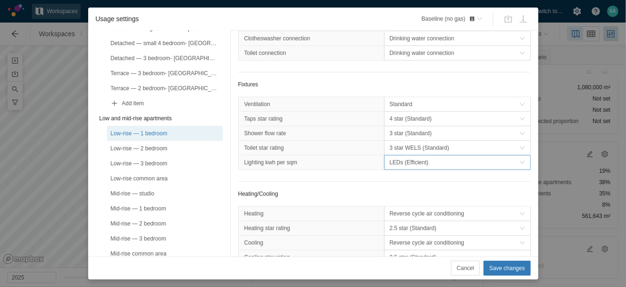
click at [413, 167] on span "LEDs (Efficient)" at bounding box center [455, 162] width 130 height 9
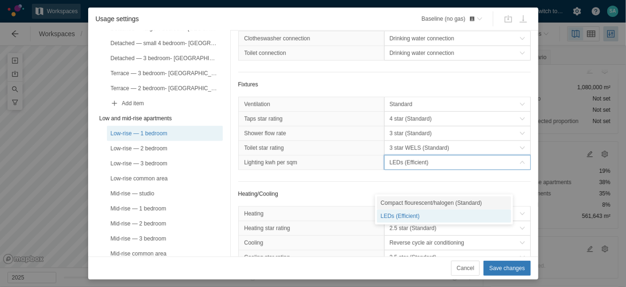
click at [395, 203] on div "Compact flourescent/halogen (Standard)" at bounding box center [444, 202] width 134 height 13
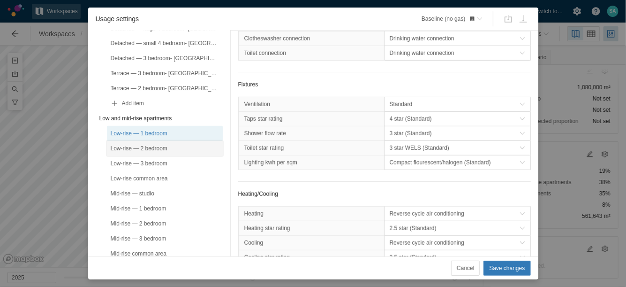
click at [162, 148] on div "Low-rise — 2 bedroom" at bounding box center [165, 148] width 108 height 9
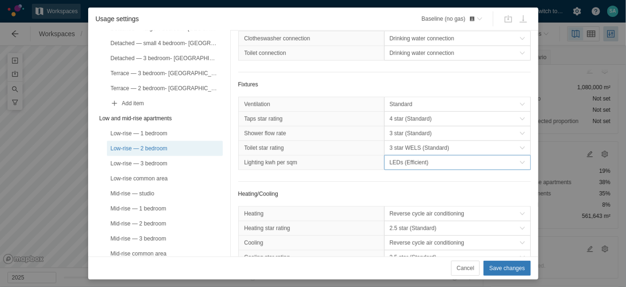
click at [422, 167] on span "LEDs (Efficient)" at bounding box center [455, 162] width 130 height 9
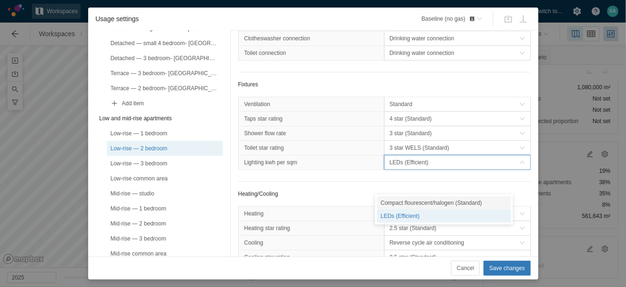
click at [402, 206] on div "Compact flourescent/halogen (Standard)" at bounding box center [444, 202] width 134 height 13
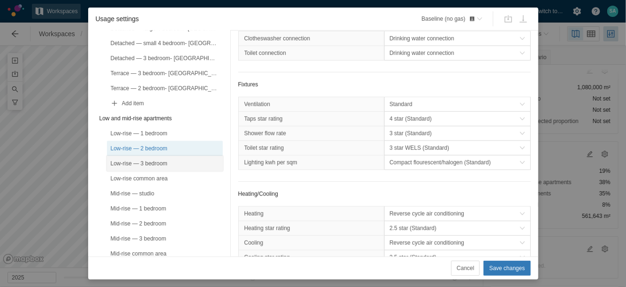
click at [156, 162] on div "Low-rise — 3 bedroom" at bounding box center [165, 163] width 108 height 9
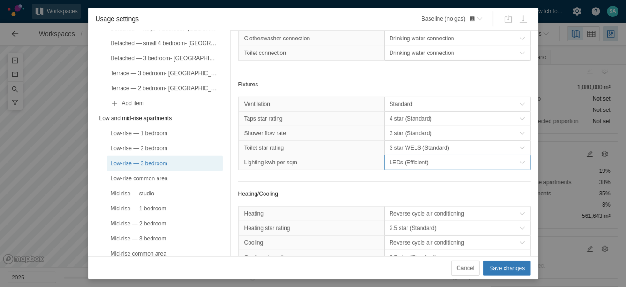
click at [390, 167] on span "LEDs (Efficient)" at bounding box center [455, 162] width 130 height 9
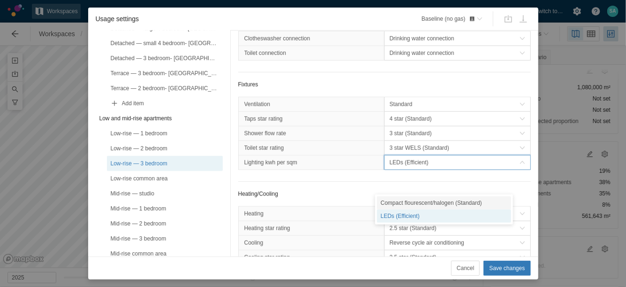
click at [386, 203] on div "Compact flourescent/halogen (Standard)" at bounding box center [444, 202] width 134 height 13
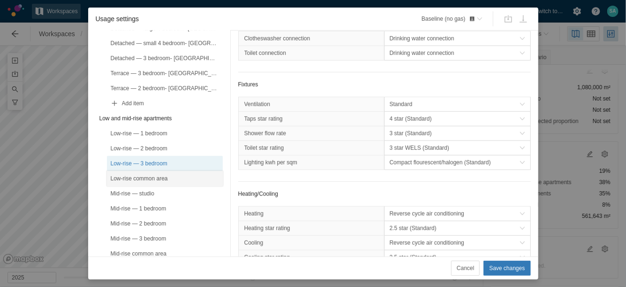
click at [165, 176] on div "Low-rise common area" at bounding box center [165, 178] width 108 height 9
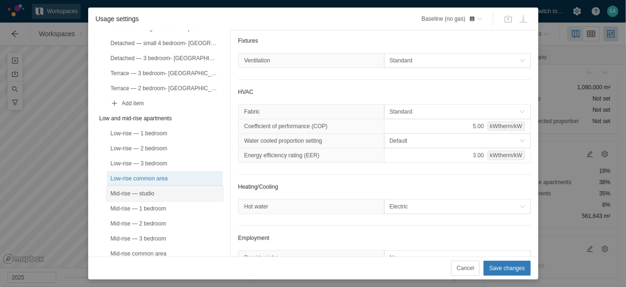
click at [156, 190] on div "Mid-rise — studio" at bounding box center [165, 193] width 108 height 9
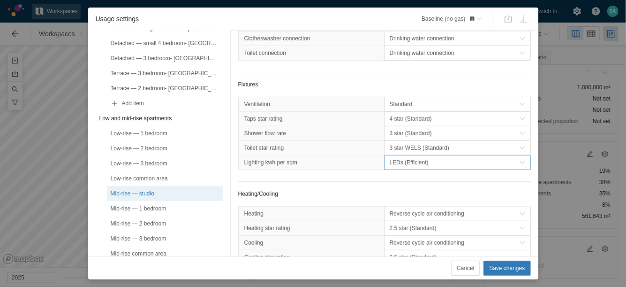
click at [446, 169] on span "LEDs (Efficient)" at bounding box center [458, 162] width 146 height 14
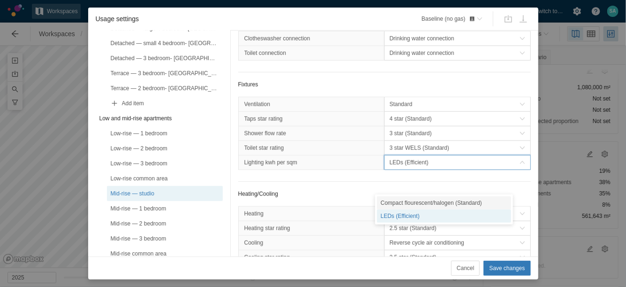
click at [397, 200] on div "Compact flourescent/halogen (Standard)" at bounding box center [444, 202] width 134 height 13
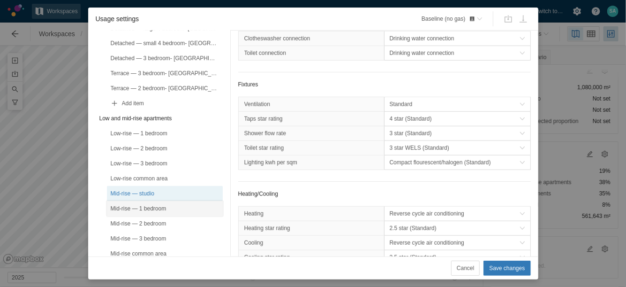
click at [183, 204] on div "Mid-rise — 1 bedroom" at bounding box center [165, 208] width 108 height 9
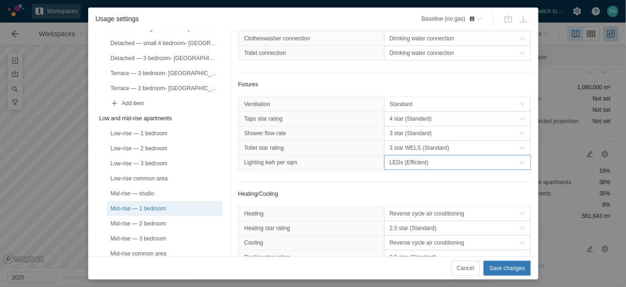
click at [405, 167] on span "LEDs (Efficient)" at bounding box center [455, 162] width 130 height 9
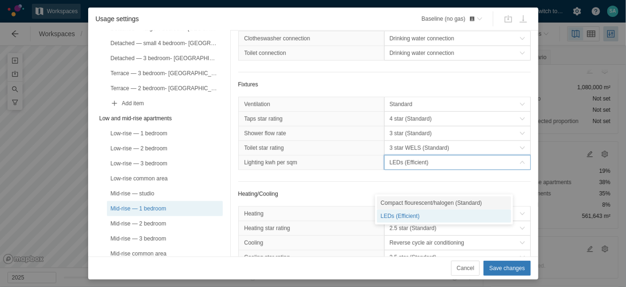
drag, startPoint x: 392, startPoint y: 199, endPoint x: 340, endPoint y: 205, distance: 52.4
click at [392, 199] on div "Compact flourescent/halogen (Standard)" at bounding box center [444, 202] width 134 height 13
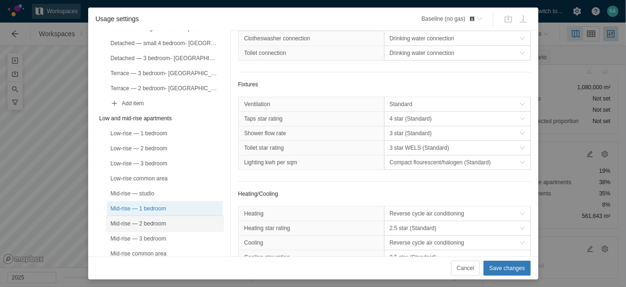
click at [169, 222] on div "Mid-rise — 2 bedroom" at bounding box center [165, 223] width 108 height 9
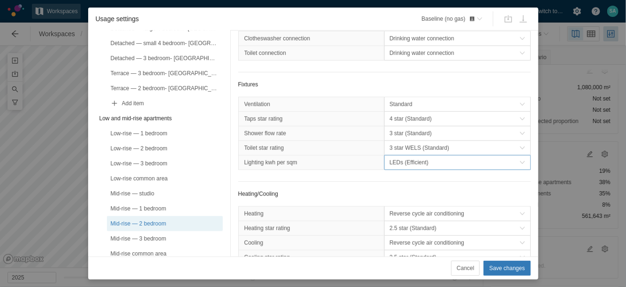
click at [399, 169] on span "LEDs (Efficient)" at bounding box center [458, 162] width 146 height 14
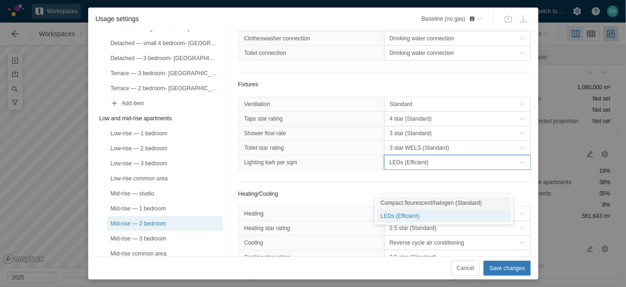
click at [395, 202] on div "Compact flourescent/halogen (Standard)" at bounding box center [444, 202] width 134 height 13
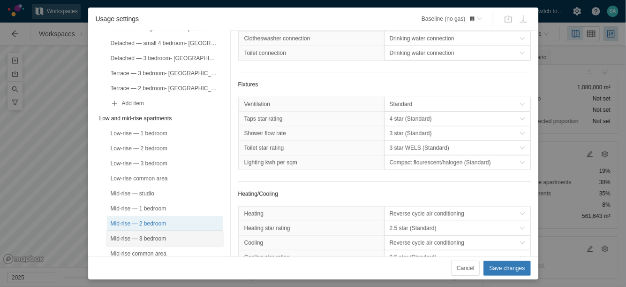
click at [154, 235] on div "Mid-rise — 3 bedroom" at bounding box center [165, 238] width 108 height 9
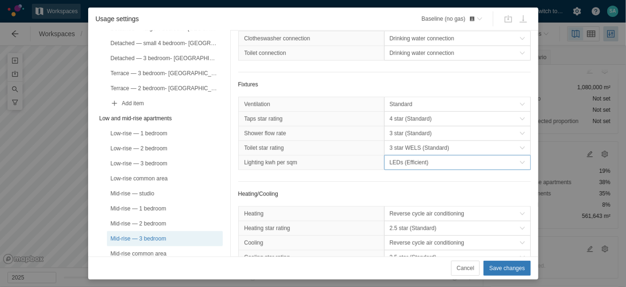
click at [394, 167] on span "LEDs (Efficient)" at bounding box center [455, 162] width 130 height 9
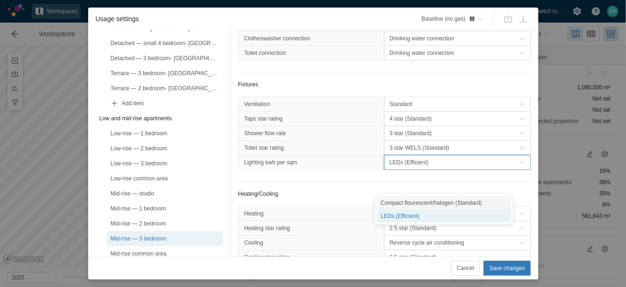
click at [394, 204] on div "Compact flourescent/halogen (Standard)" at bounding box center [444, 202] width 134 height 13
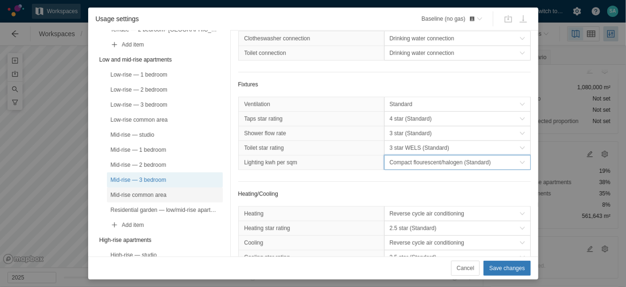
scroll to position [235, 0]
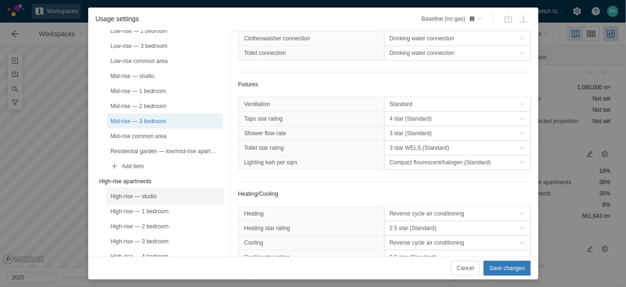
click at [168, 193] on div "High-rise — studio" at bounding box center [165, 195] width 108 height 9
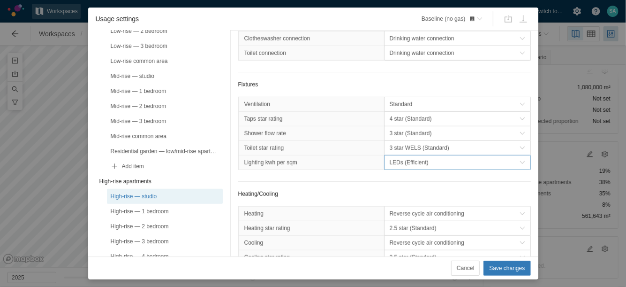
click at [401, 167] on span "LEDs (Efficient)" at bounding box center [455, 162] width 130 height 9
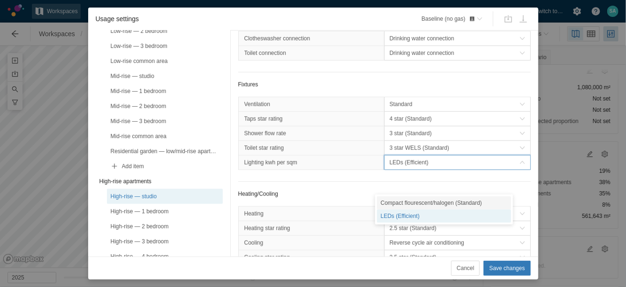
click at [399, 202] on div "Compact flourescent/halogen (Standard)" at bounding box center [444, 202] width 134 height 13
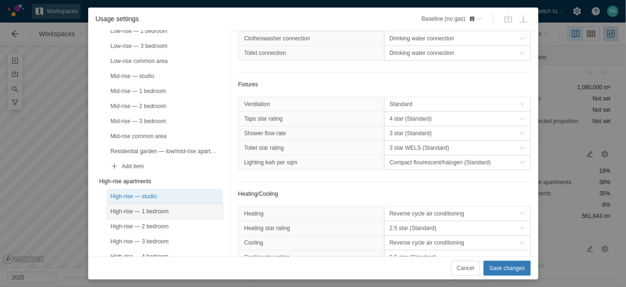
click at [167, 209] on div "High-rise — 1 bedroom" at bounding box center [165, 210] width 108 height 9
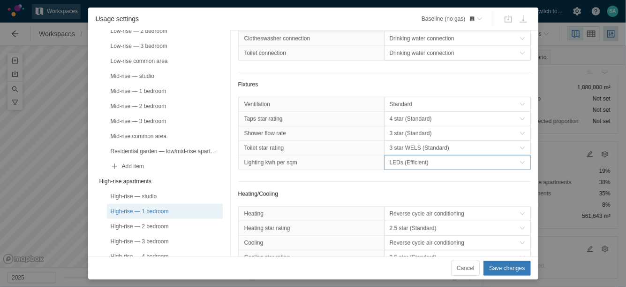
click at [410, 167] on span "LEDs (Efficient)" at bounding box center [455, 162] width 130 height 9
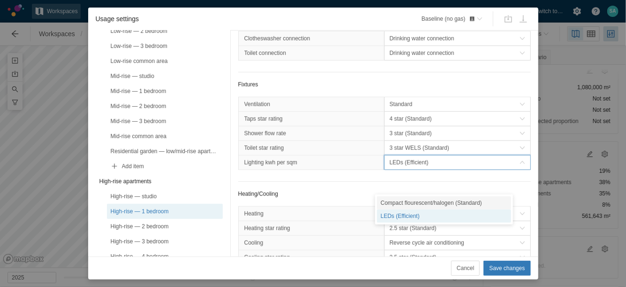
click at [397, 205] on div "Compact flourescent/halogen (Standard)" at bounding box center [444, 202] width 134 height 13
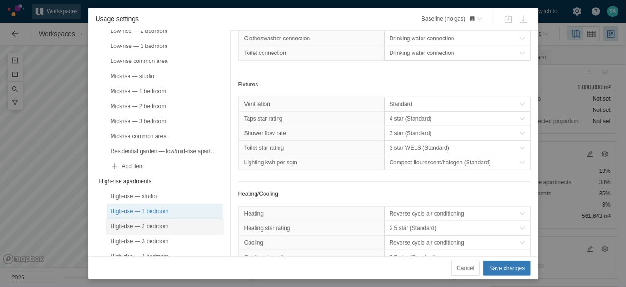
click at [164, 223] on div "High-rise — 2 bedroom" at bounding box center [165, 225] width 108 height 9
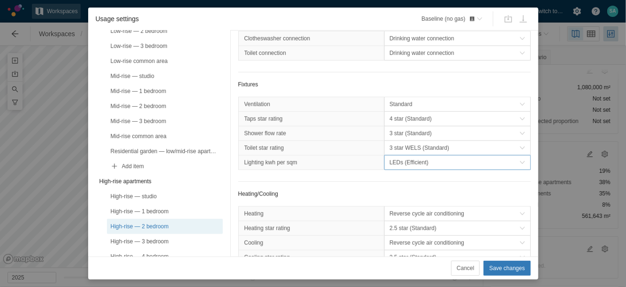
click at [407, 167] on span "LEDs (Efficient)" at bounding box center [455, 162] width 130 height 9
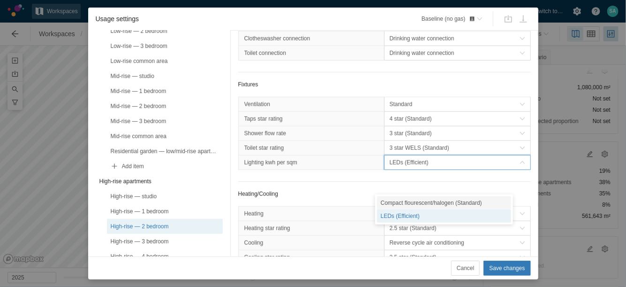
click at [400, 200] on div "Compact flourescent/halogen (Standard)" at bounding box center [444, 202] width 134 height 13
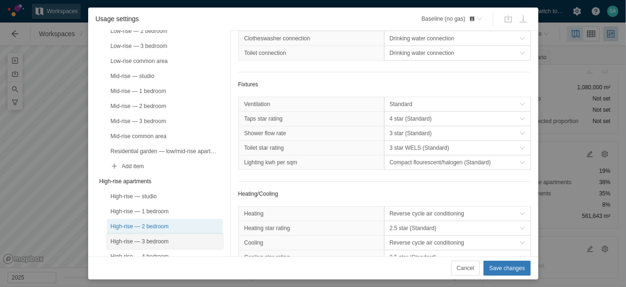
click at [175, 239] on div "High-rise — 3 bedroom" at bounding box center [165, 240] width 108 height 9
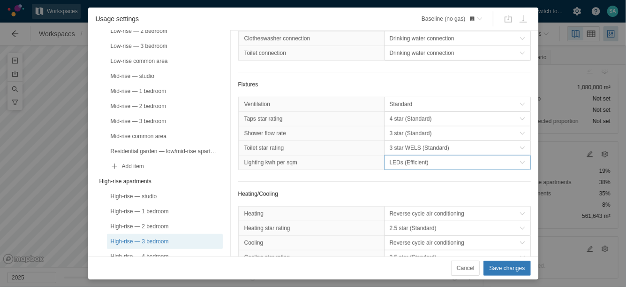
click at [406, 167] on span "LEDs (Efficient)" at bounding box center [455, 162] width 130 height 9
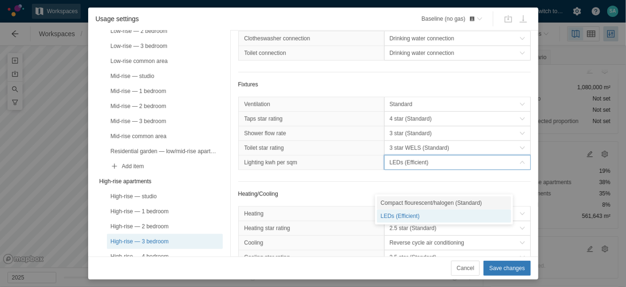
click at [403, 202] on div "Compact flourescent/halogen (Standard)" at bounding box center [444, 202] width 134 height 13
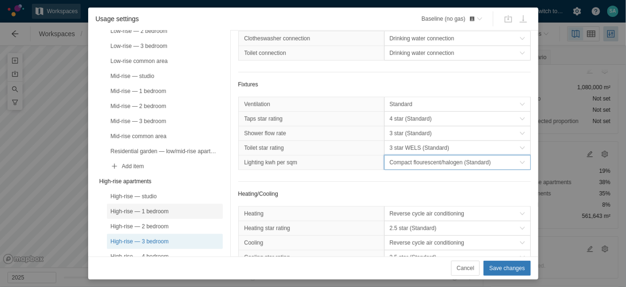
scroll to position [293, 0]
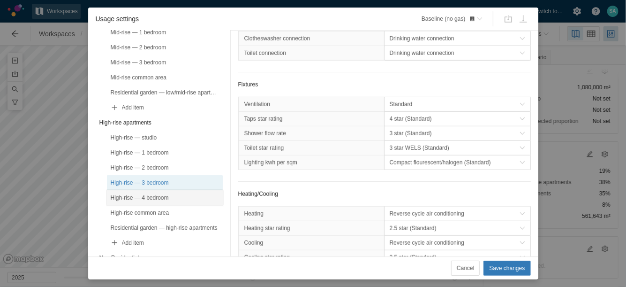
click at [174, 193] on div "High-rise — 4 bedroom" at bounding box center [165, 197] width 108 height 9
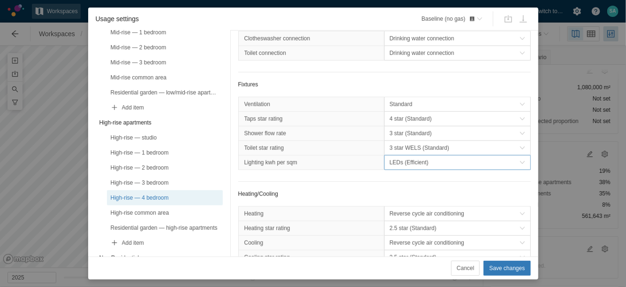
click at [421, 167] on span "LEDs (Efficient)" at bounding box center [455, 162] width 130 height 9
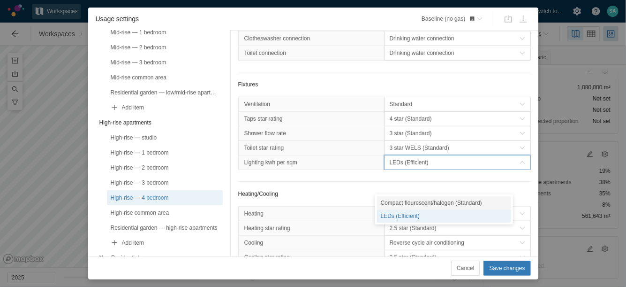
click at [399, 204] on div "Compact flourescent/halogen (Standard)" at bounding box center [444, 202] width 134 height 13
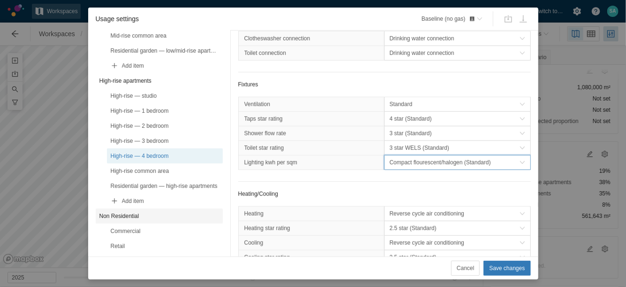
scroll to position [352, 0]
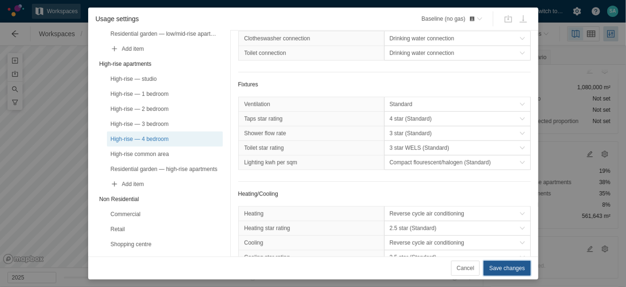
click at [500, 264] on span "Save changes" at bounding box center [507, 267] width 36 height 9
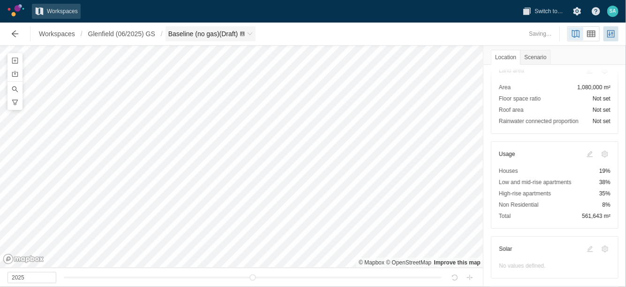
click at [253, 29] on span "Baseline (no gas) (Draft)" at bounding box center [211, 33] width 91 height 15
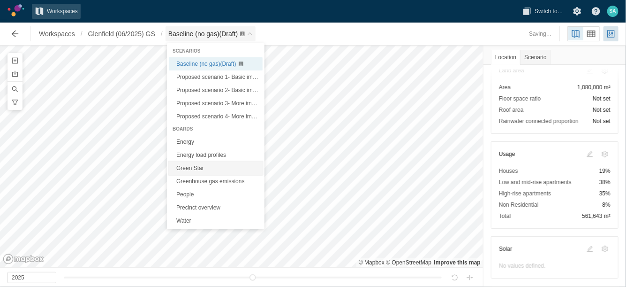
click at [192, 166] on link "Green Star" at bounding box center [216, 167] width 94 height 13
